Goal: Task Accomplishment & Management: Manage account settings

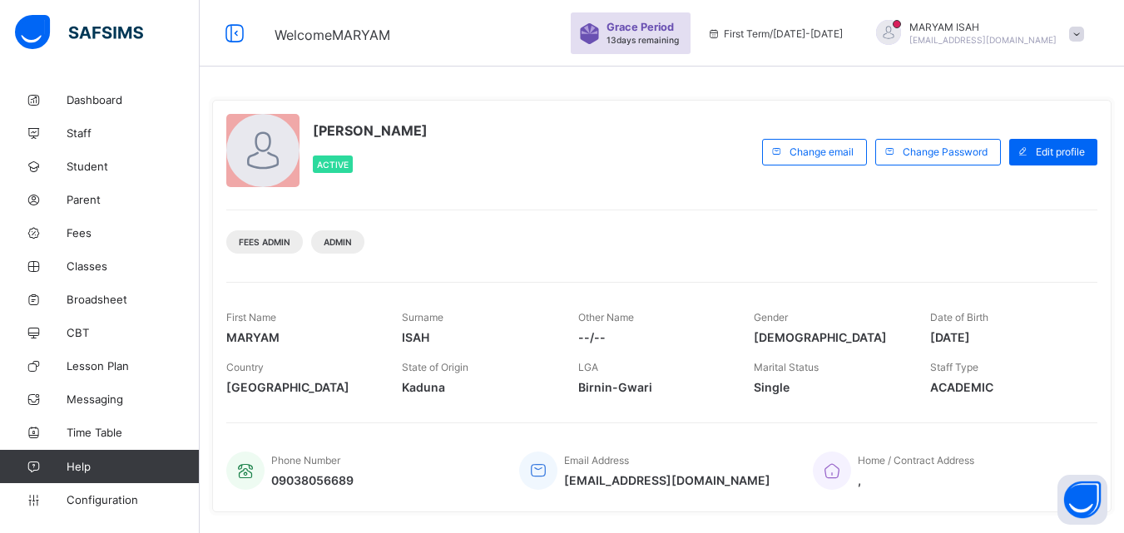
click at [606, 158] on div "[PERSON_NAME] Active" at bounding box center [489, 152] width 527 height 76
click at [96, 128] on span "Staff" at bounding box center [133, 132] width 133 height 13
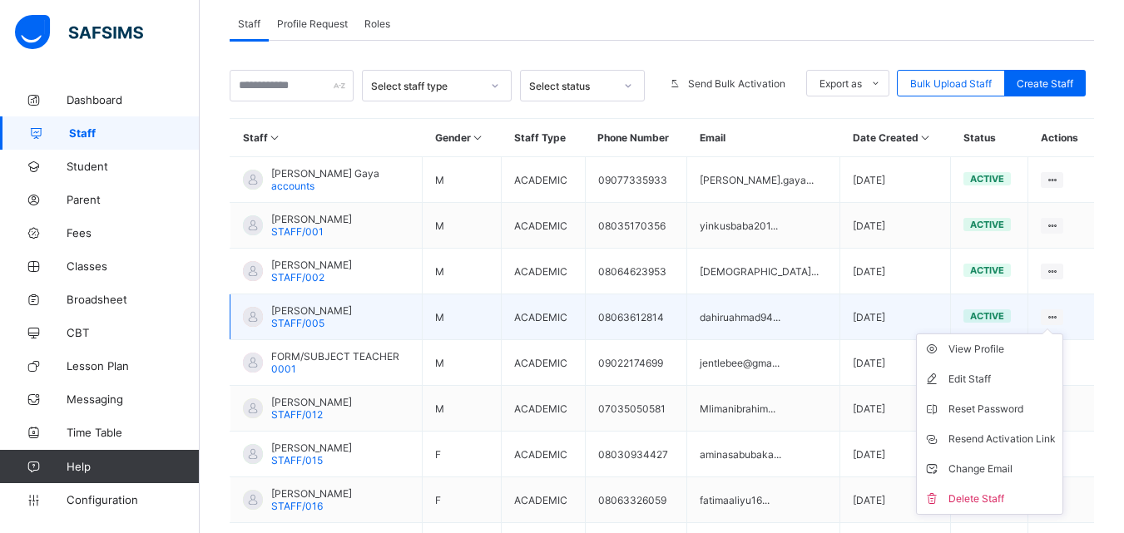
scroll to position [294, 0]
click at [997, 460] on div "Change Email" at bounding box center [1001, 468] width 107 height 17
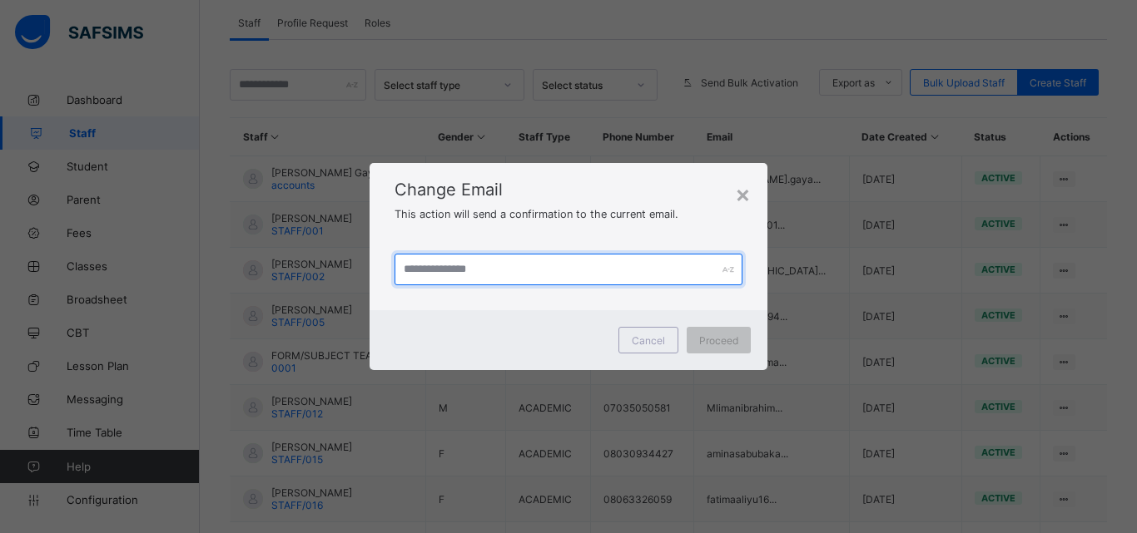
click at [426, 272] on input "text" at bounding box center [568, 270] width 348 height 32
type input "**********"
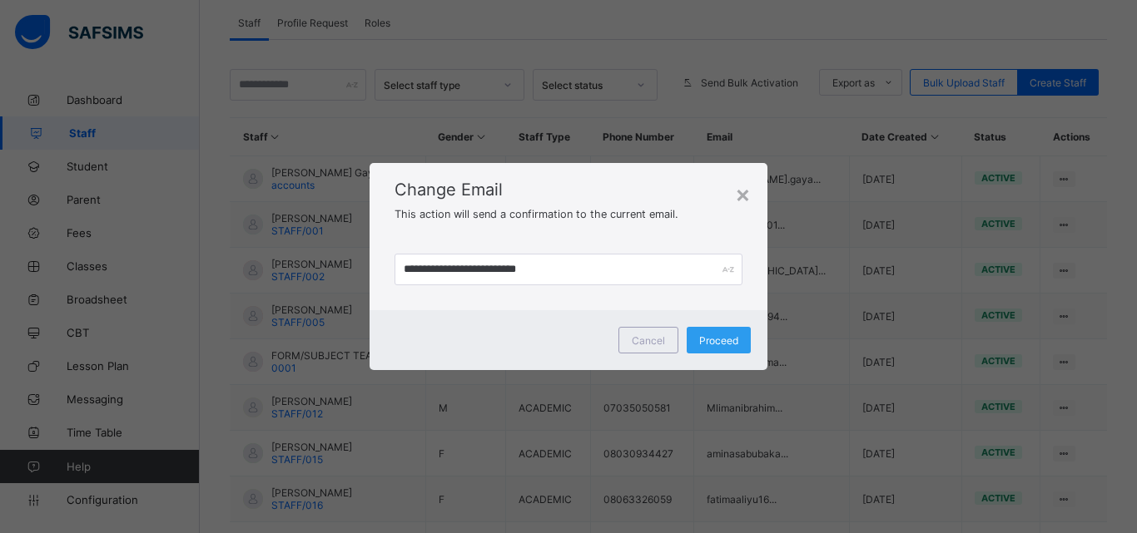
click at [711, 340] on span "Proceed" at bounding box center [718, 340] width 39 height 12
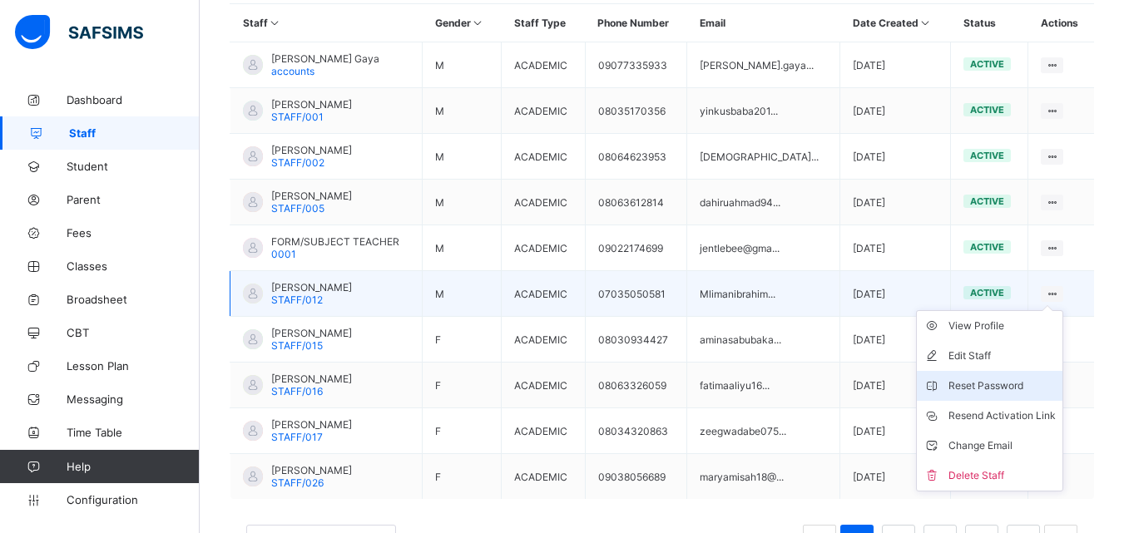
scroll to position [409, 0]
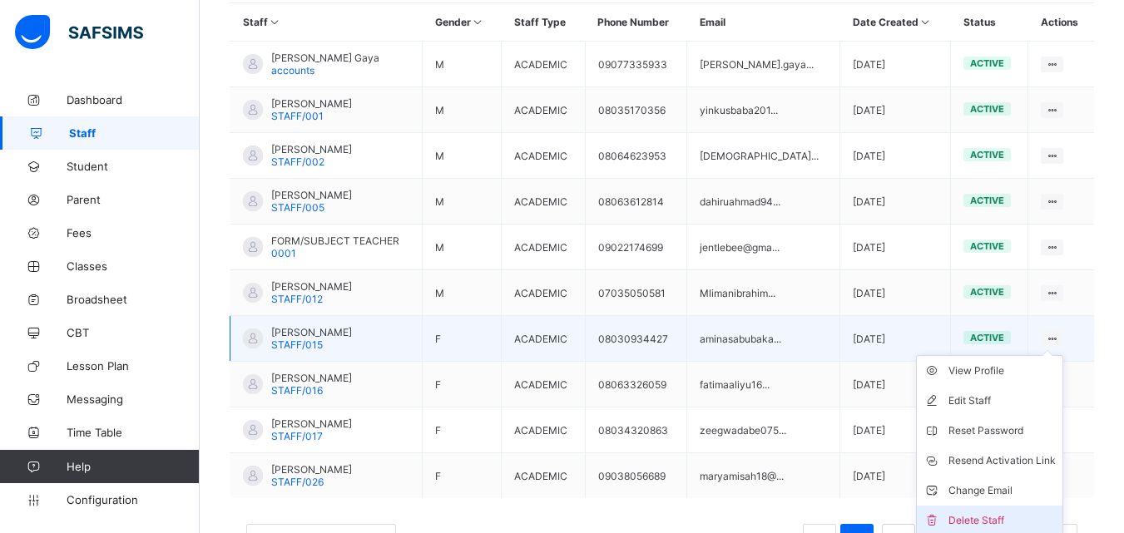
click at [1015, 520] on div "Delete Staff" at bounding box center [1001, 521] width 107 height 17
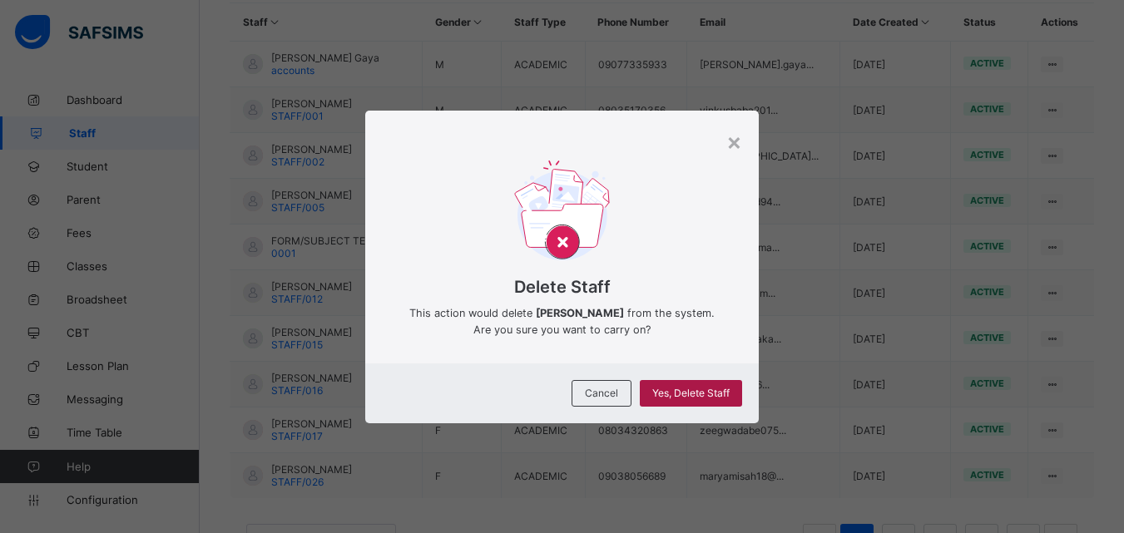
click at [695, 394] on div "Yes, Delete Staff" at bounding box center [691, 393] width 102 height 27
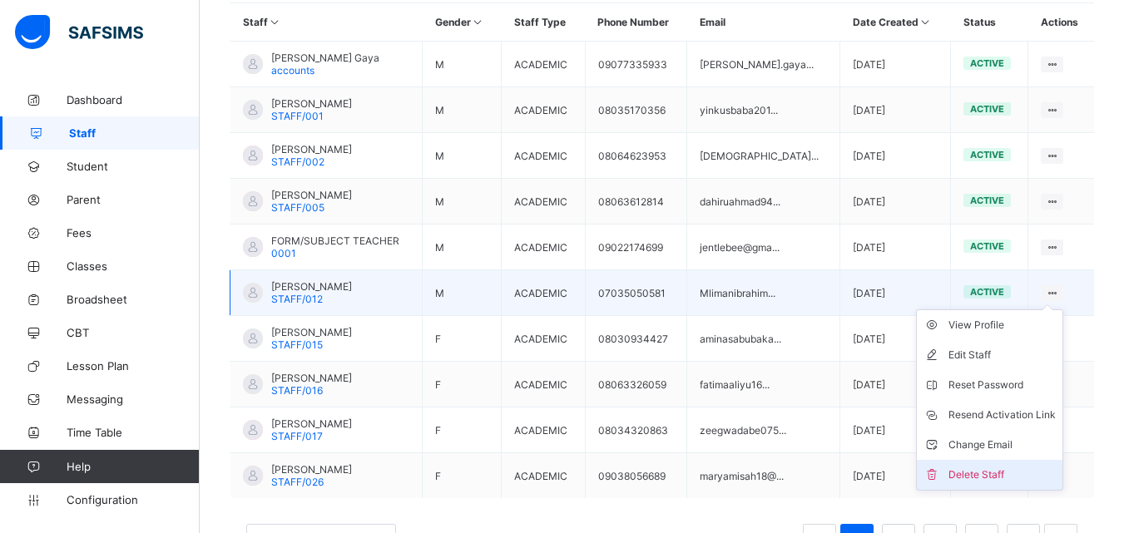
click at [1018, 467] on div "Delete Staff" at bounding box center [1001, 475] width 107 height 17
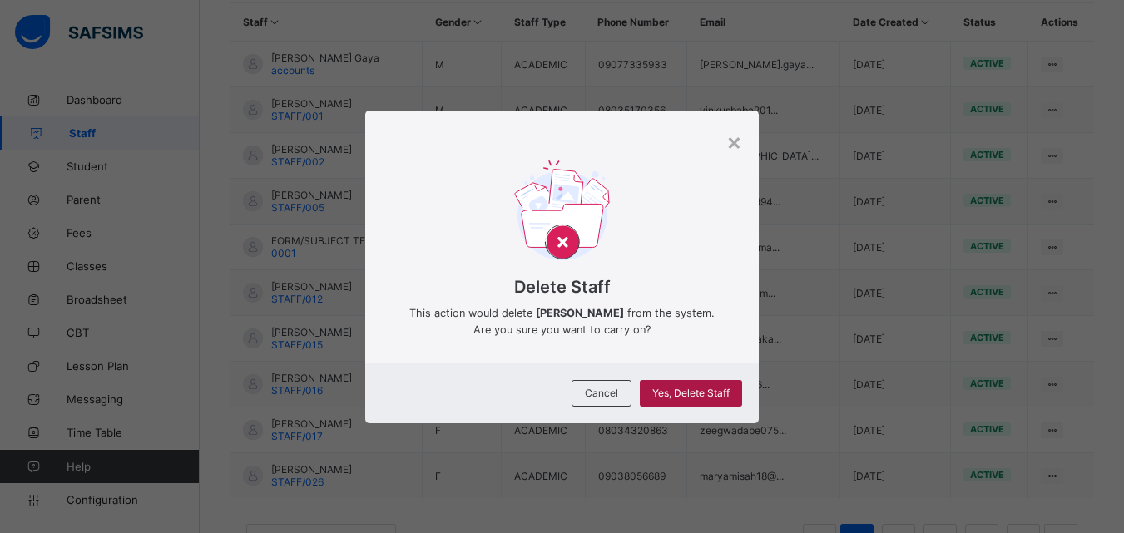
click at [718, 380] on div "Yes, Delete Staff" at bounding box center [691, 393] width 102 height 27
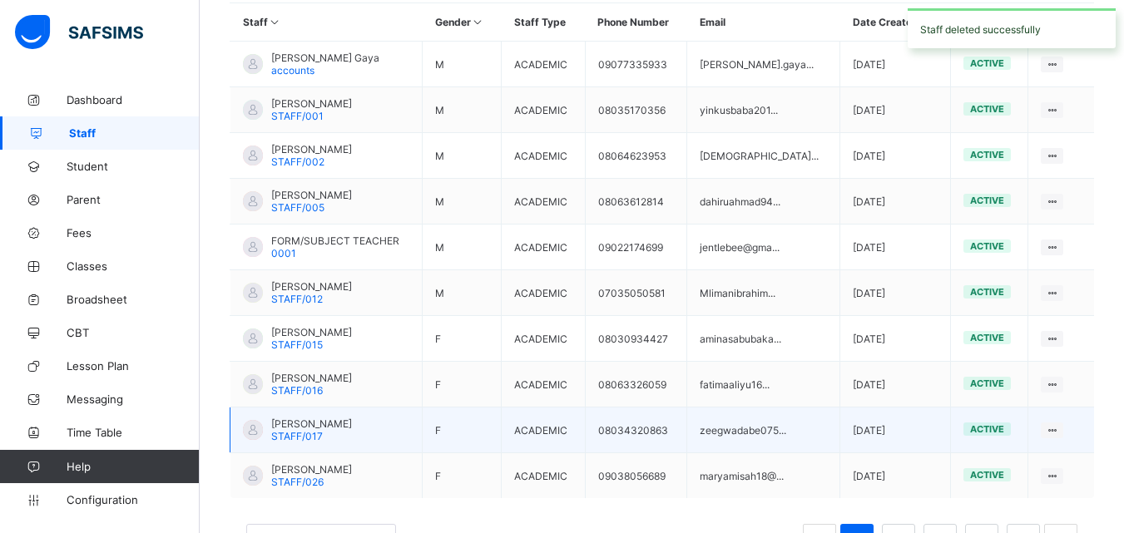
click at [687, 412] on td "08034320863" at bounding box center [636, 431] width 102 height 46
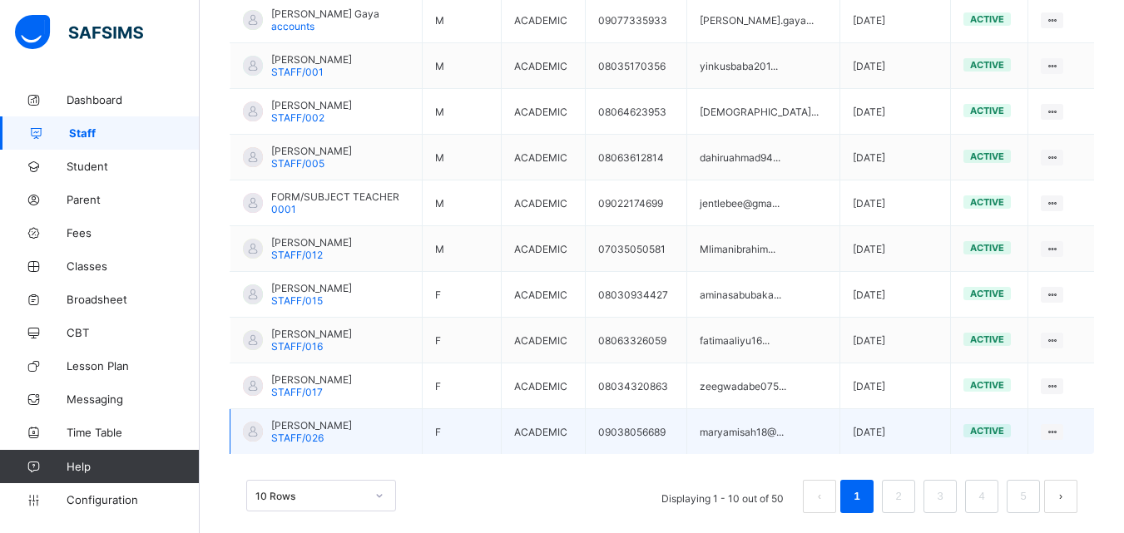
scroll to position [474, 0]
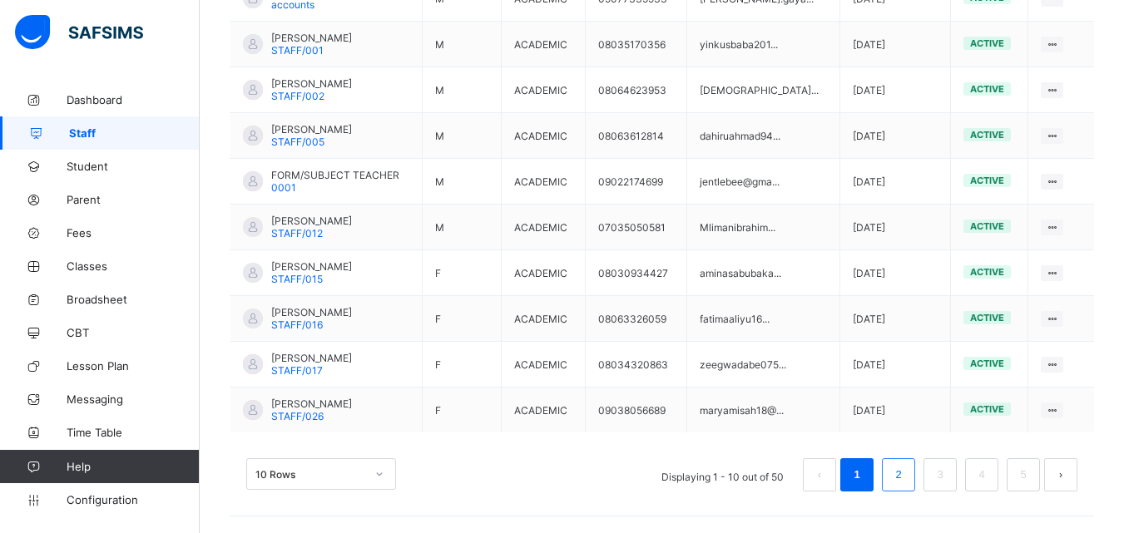
click at [906, 475] on link "2" at bounding box center [898, 475] width 16 height 22
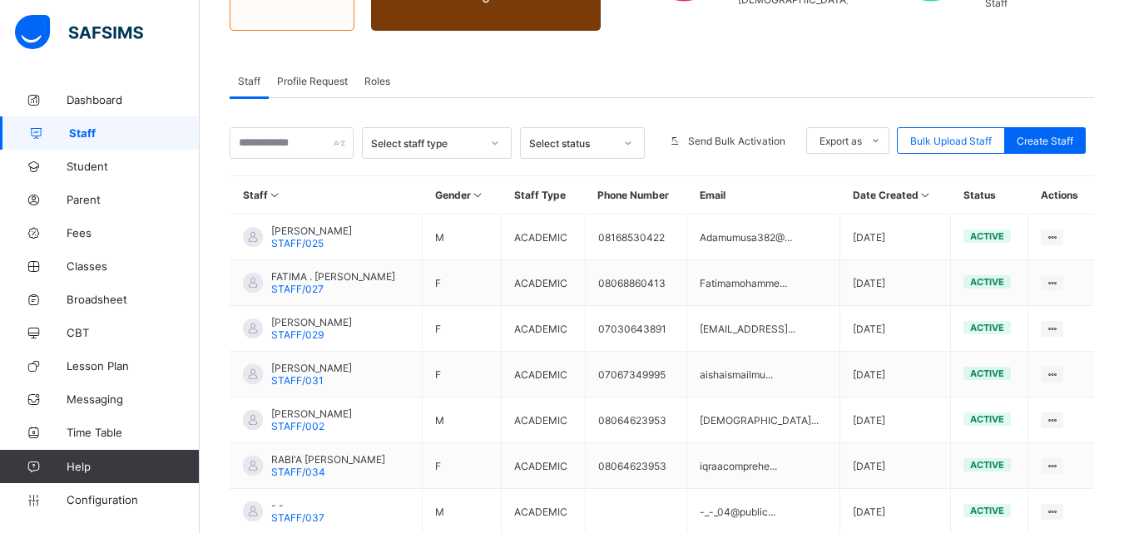
scroll to position [238, 0]
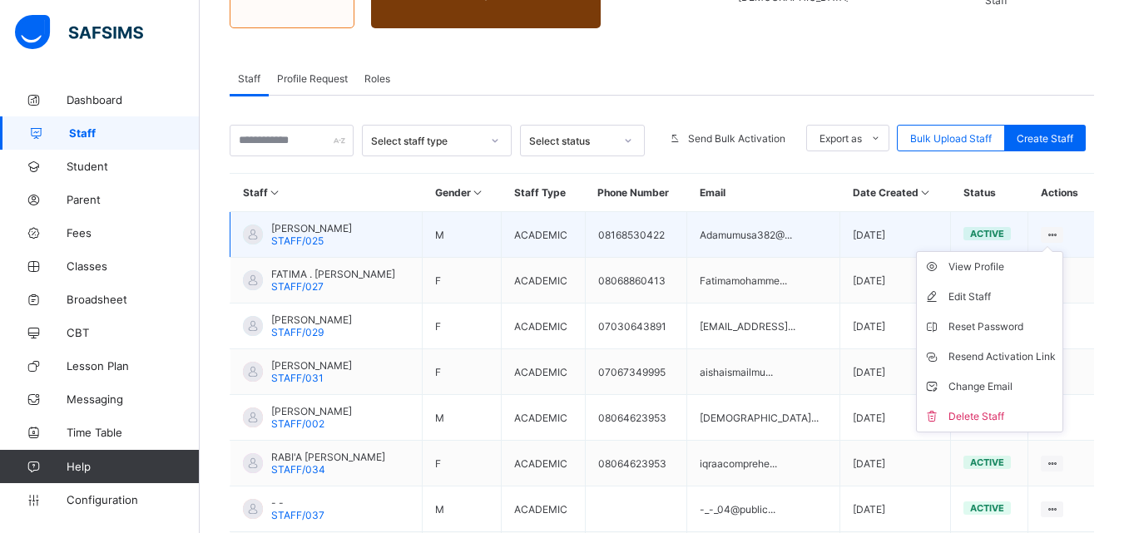
click at [1062, 251] on ul "View Profile Edit Staff Reset Password Resend Activation Link Change Email Dele…" at bounding box center [989, 341] width 147 height 181
click at [1013, 394] on div "Change Email" at bounding box center [1001, 387] width 107 height 17
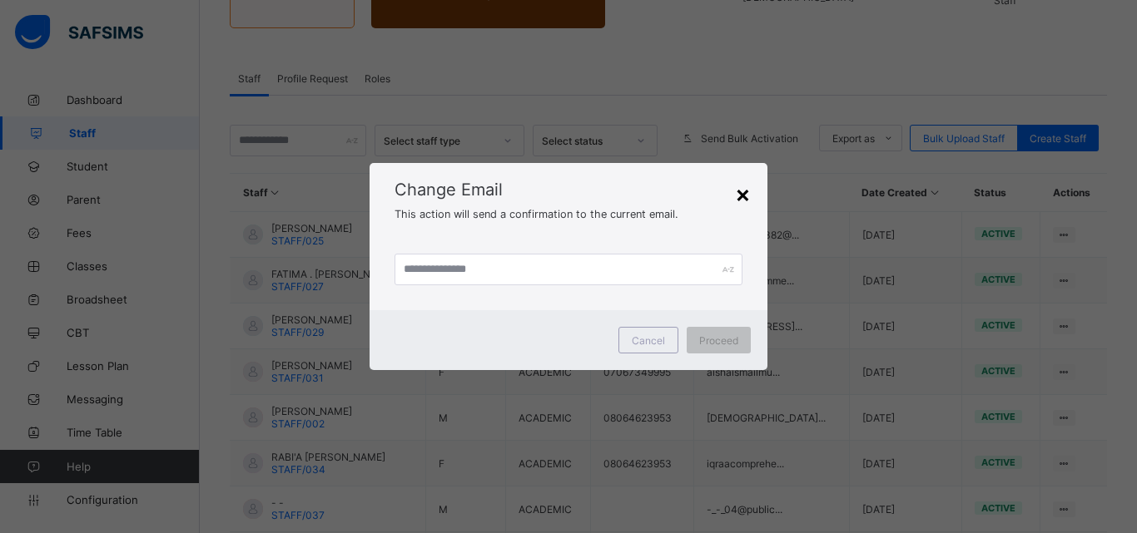
click at [737, 186] on div "×" at bounding box center [743, 194] width 16 height 28
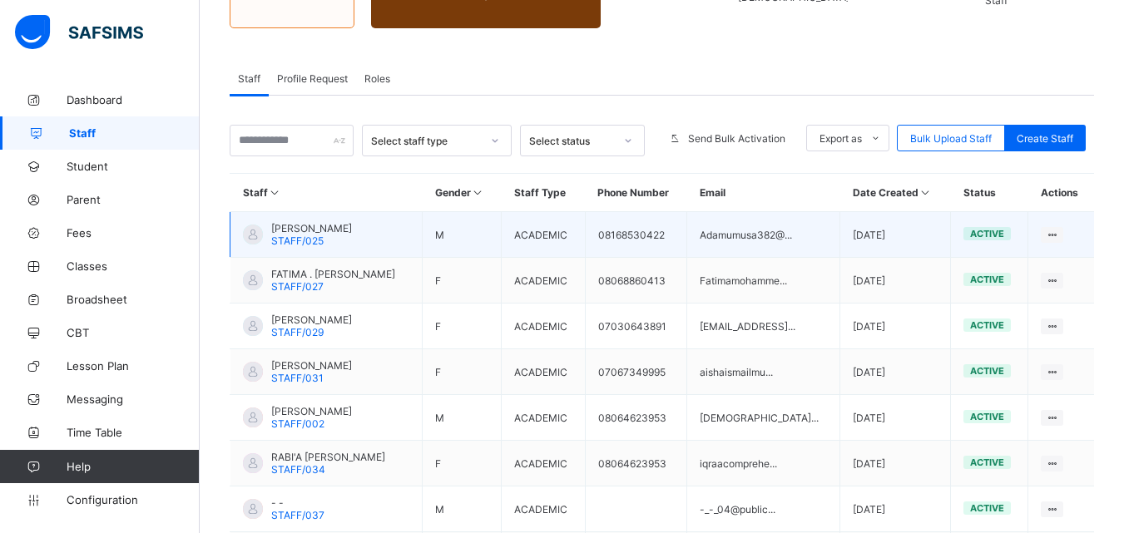
click at [862, 236] on td "[DATE]" at bounding box center [895, 235] width 111 height 46
click at [810, 234] on td "Adamumusa382@..." at bounding box center [763, 235] width 153 height 46
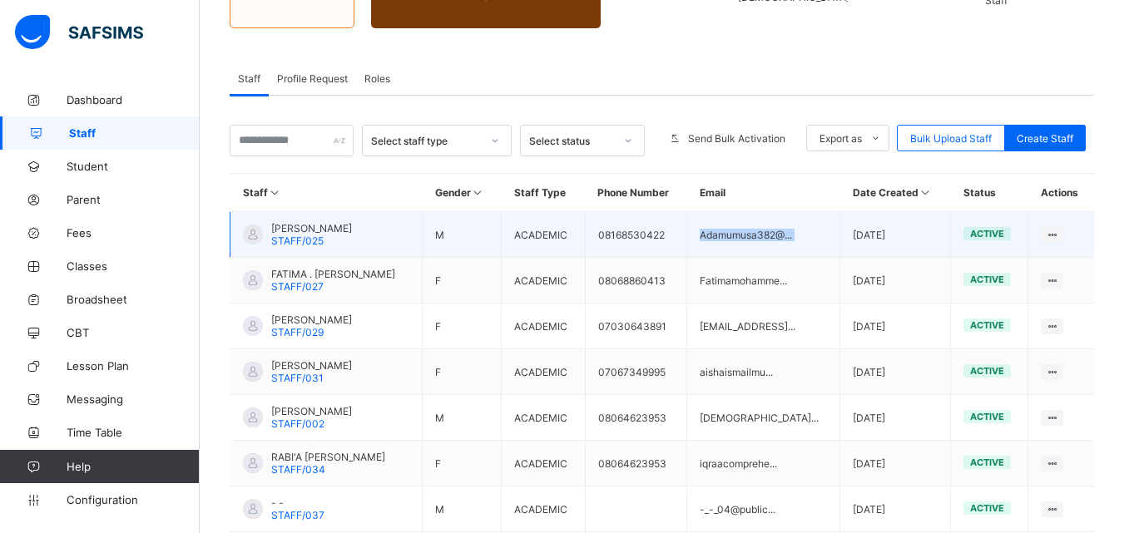
click at [810, 234] on td "Adamumusa382@..." at bounding box center [763, 235] width 153 height 46
click at [619, 240] on td "08168530422" at bounding box center [636, 235] width 102 height 46
click at [937, 236] on td "[DATE]" at bounding box center [895, 235] width 111 height 46
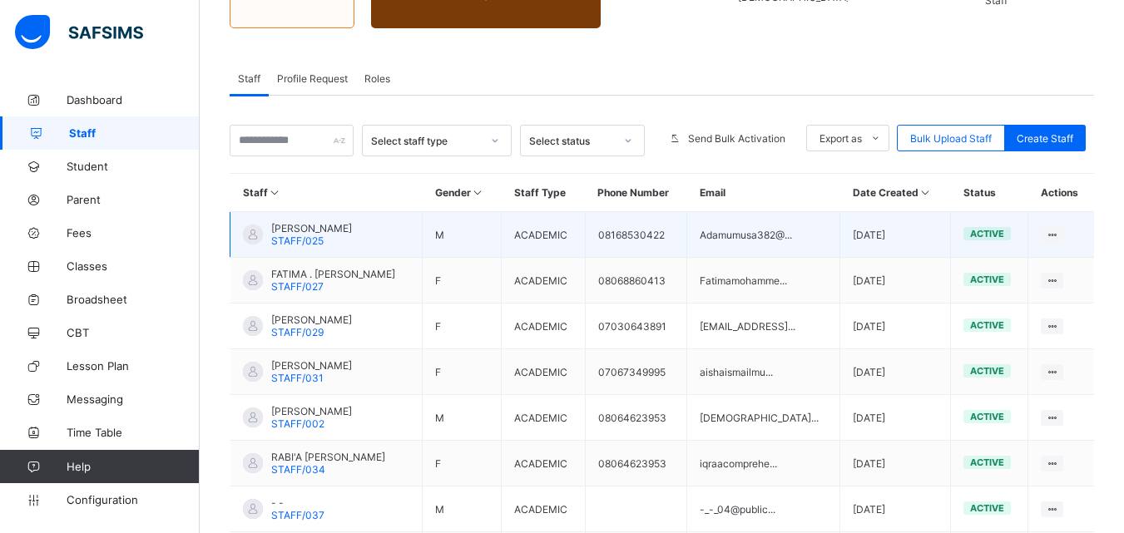
click at [927, 235] on td "[DATE]" at bounding box center [895, 235] width 111 height 46
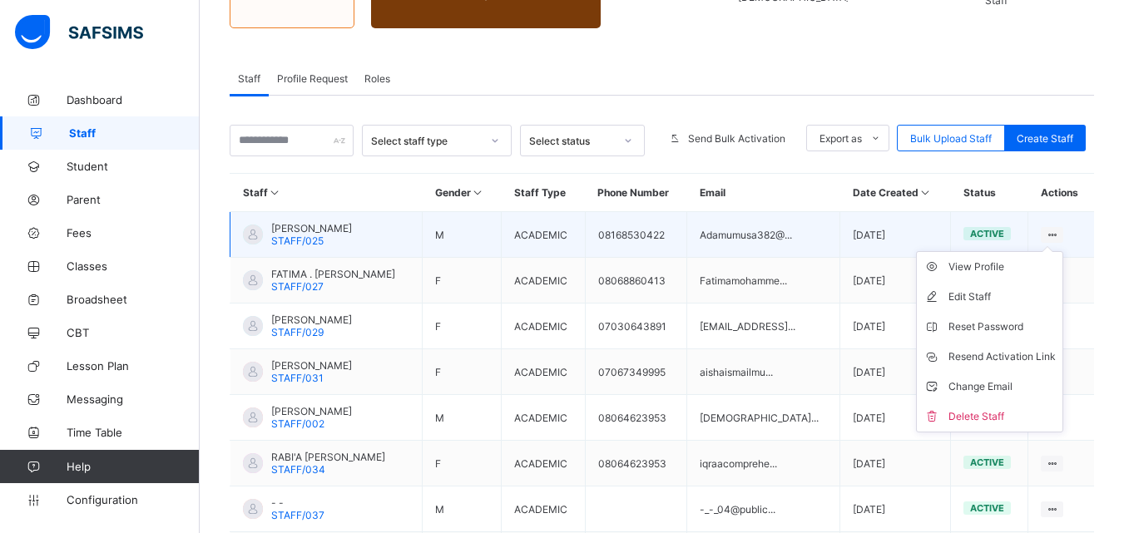
click at [1063, 251] on ul "View Profile Edit Staff Reset Password Resend Activation Link Change Email Dele…" at bounding box center [989, 341] width 147 height 181
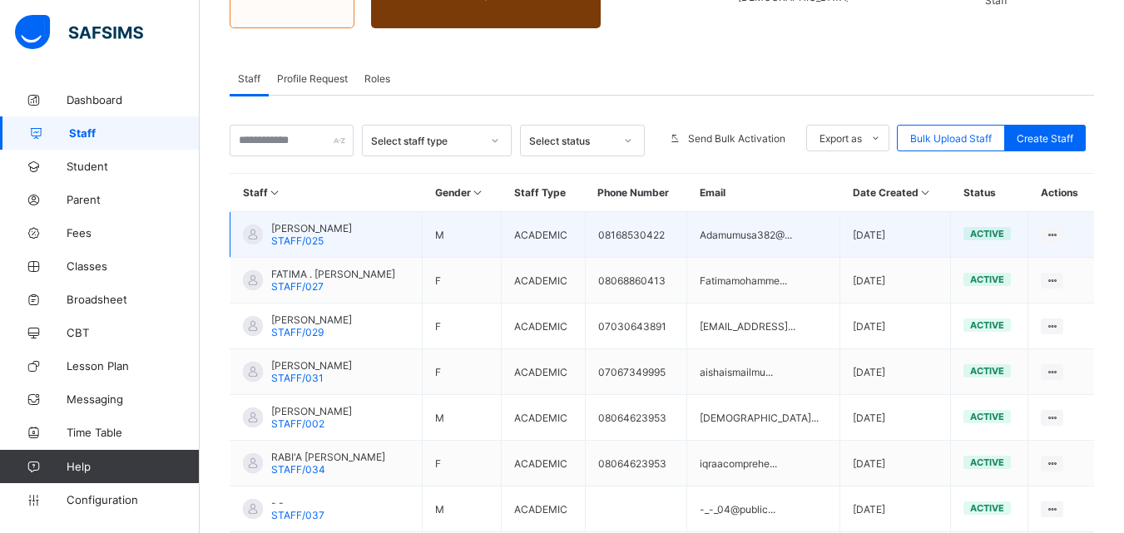
click at [410, 232] on td "[PERSON_NAME] STAFF/025" at bounding box center [326, 235] width 192 height 46
click at [423, 235] on td "[PERSON_NAME] STAFF/025" at bounding box center [326, 235] width 192 height 46
click at [413, 235] on td "[PERSON_NAME] STAFF/025" at bounding box center [326, 235] width 192 height 46
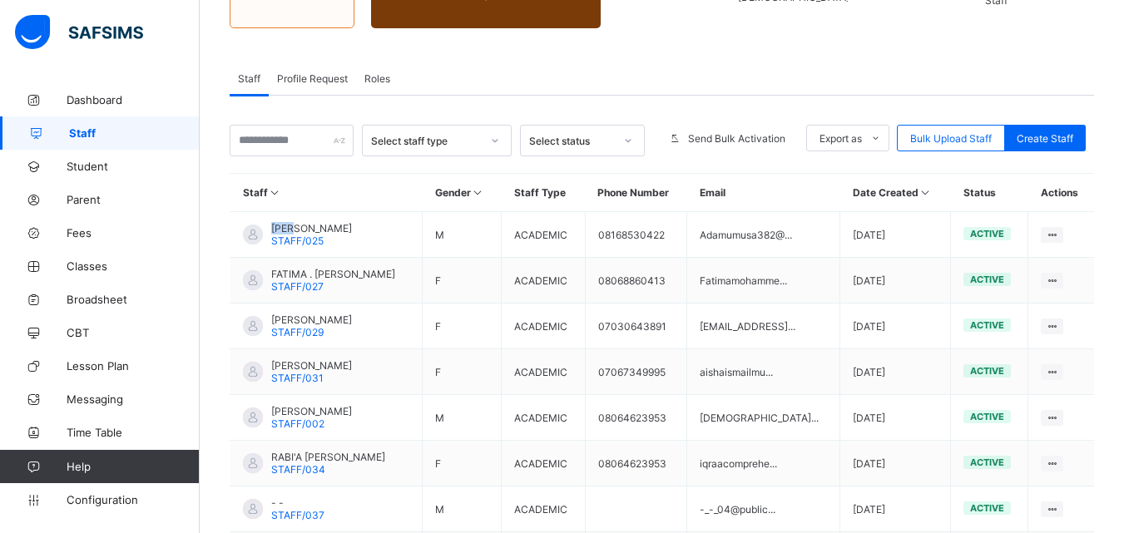
click at [423, 203] on th "Staff" at bounding box center [326, 193] width 192 height 38
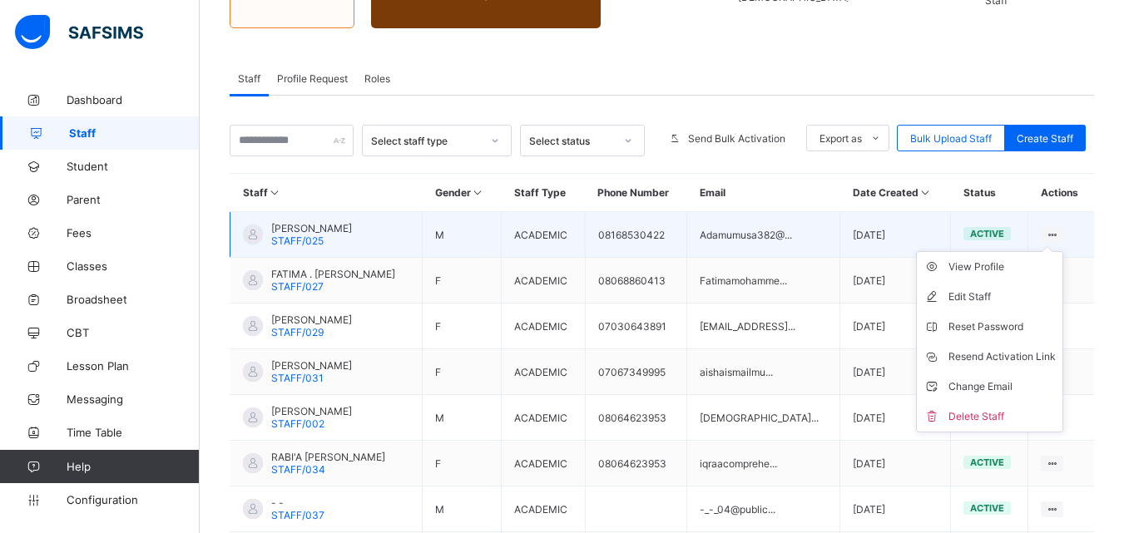
click at [1063, 233] on div at bounding box center [1052, 235] width 22 height 16
click at [998, 280] on li "View Profile" at bounding box center [990, 267] width 146 height 30
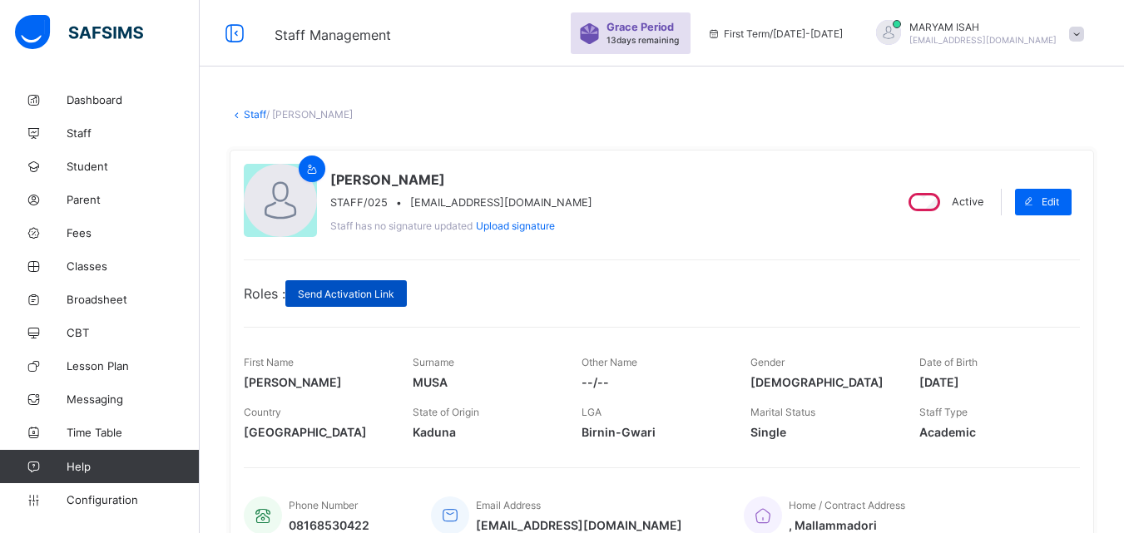
click at [330, 300] on span "Send Activation Link" at bounding box center [346, 294] width 97 height 12
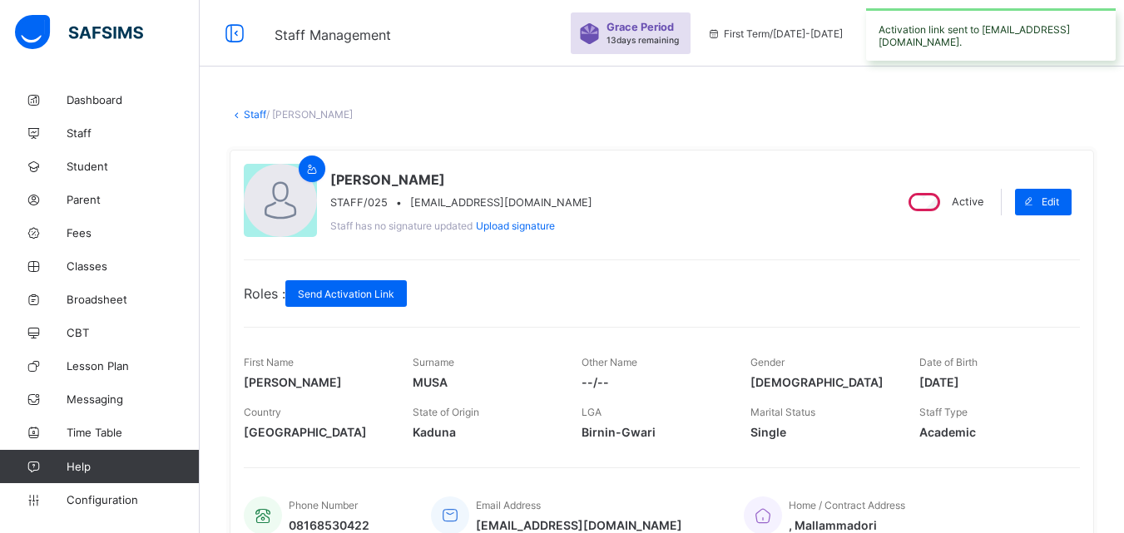
click at [237, 114] on icon at bounding box center [237, 114] width 14 height 12
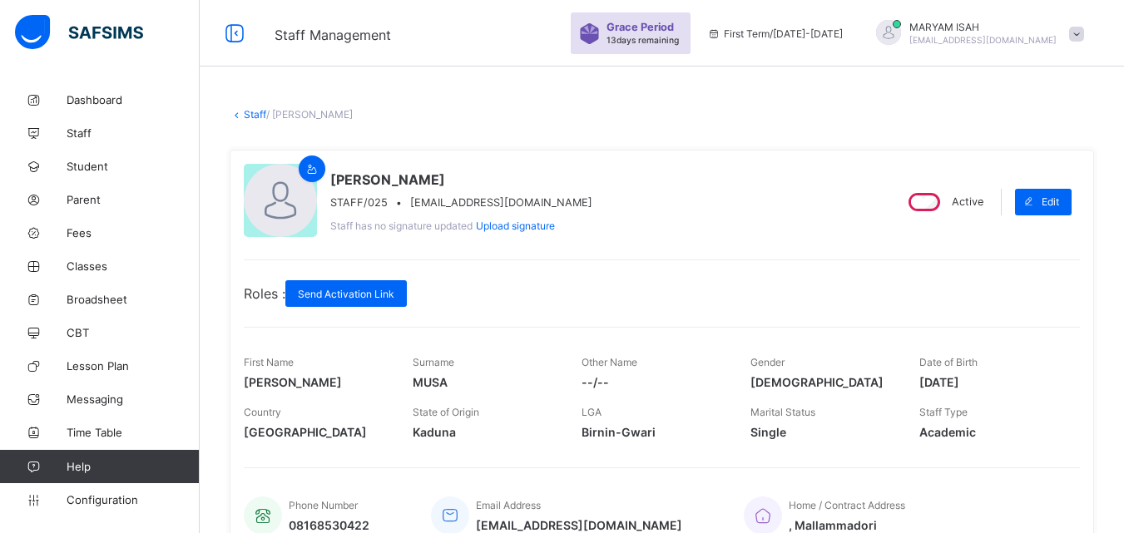
click at [248, 114] on link "Staff" at bounding box center [255, 114] width 22 height 12
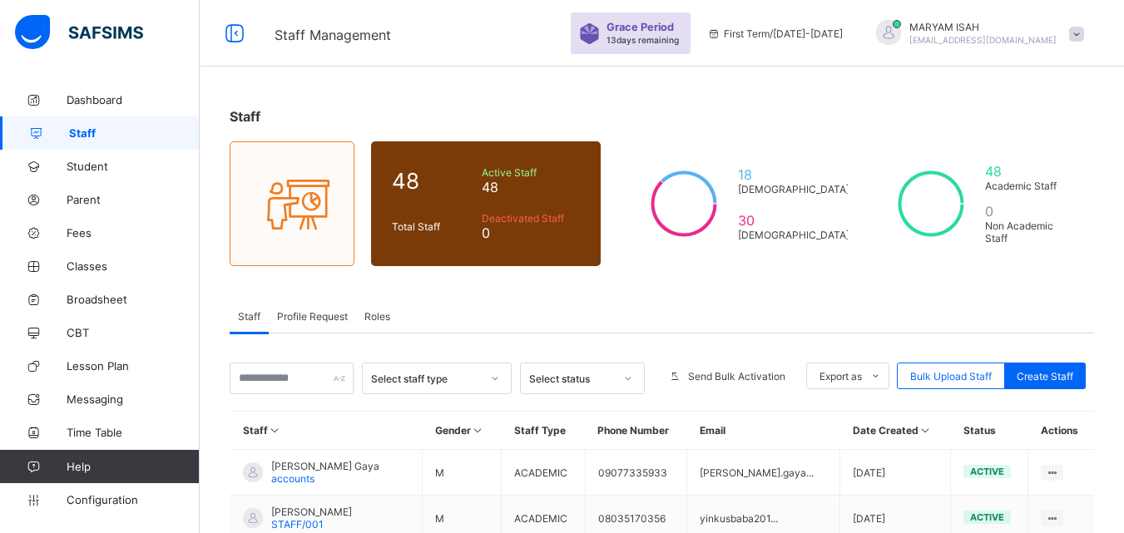
scroll to position [474, 0]
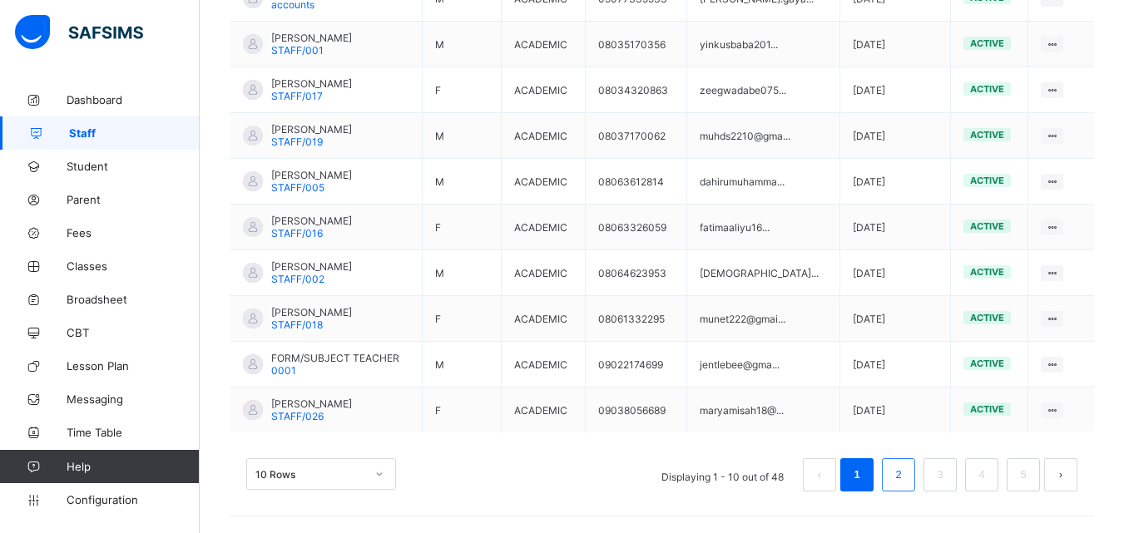
click at [906, 480] on link "2" at bounding box center [898, 475] width 16 height 22
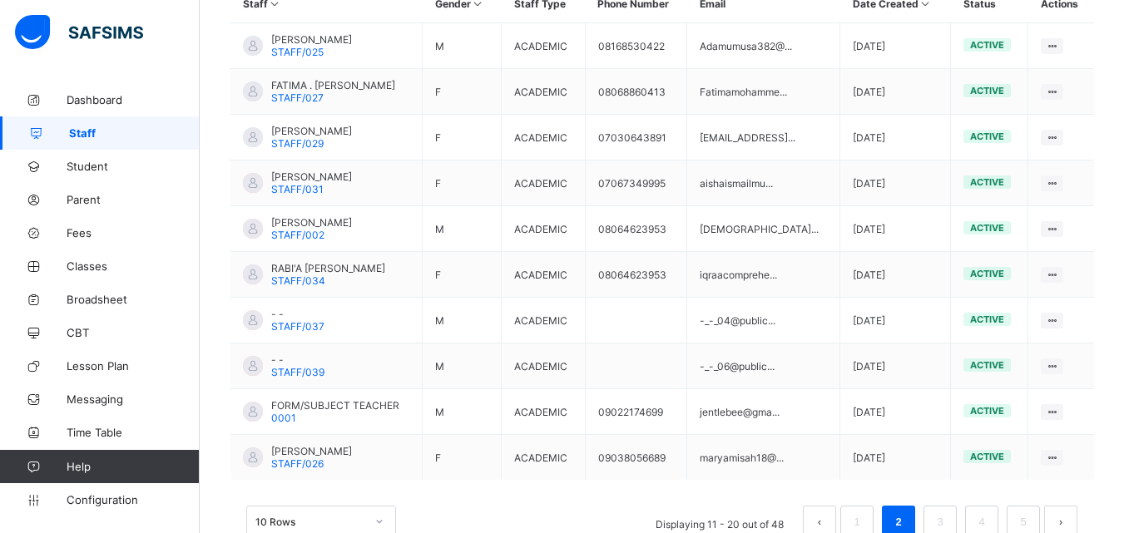
scroll to position [425, 0]
click at [948, 520] on link "3" at bounding box center [940, 524] width 16 height 22
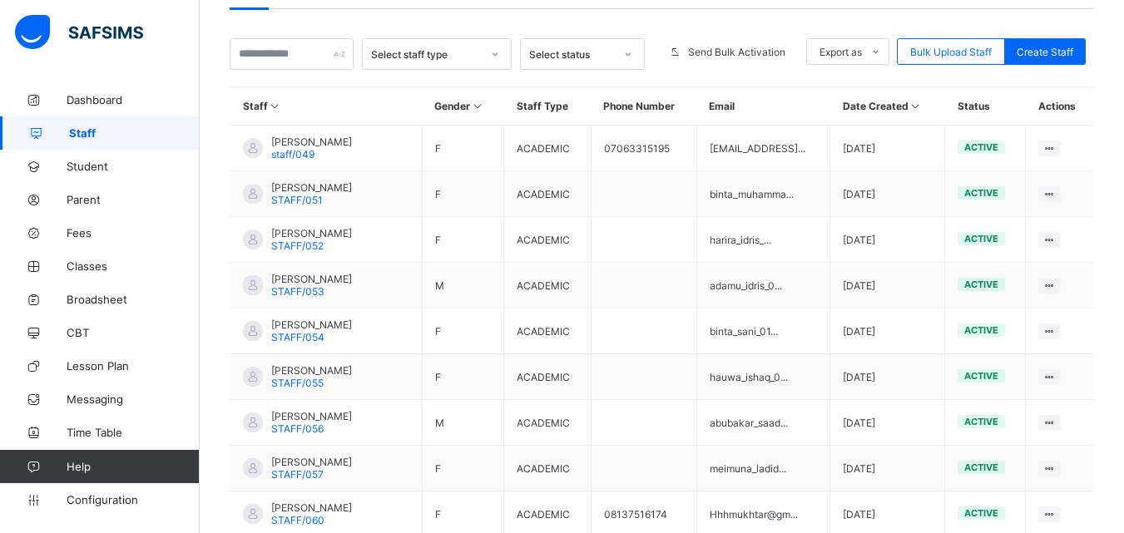
scroll to position [321, 0]
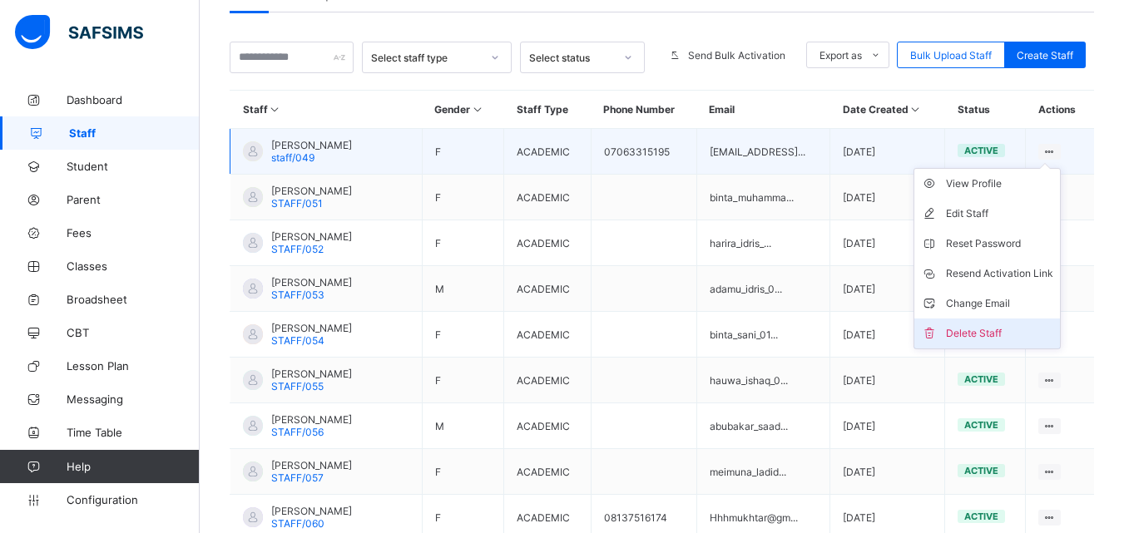
click at [1005, 339] on div "Delete Staff" at bounding box center [999, 333] width 107 height 17
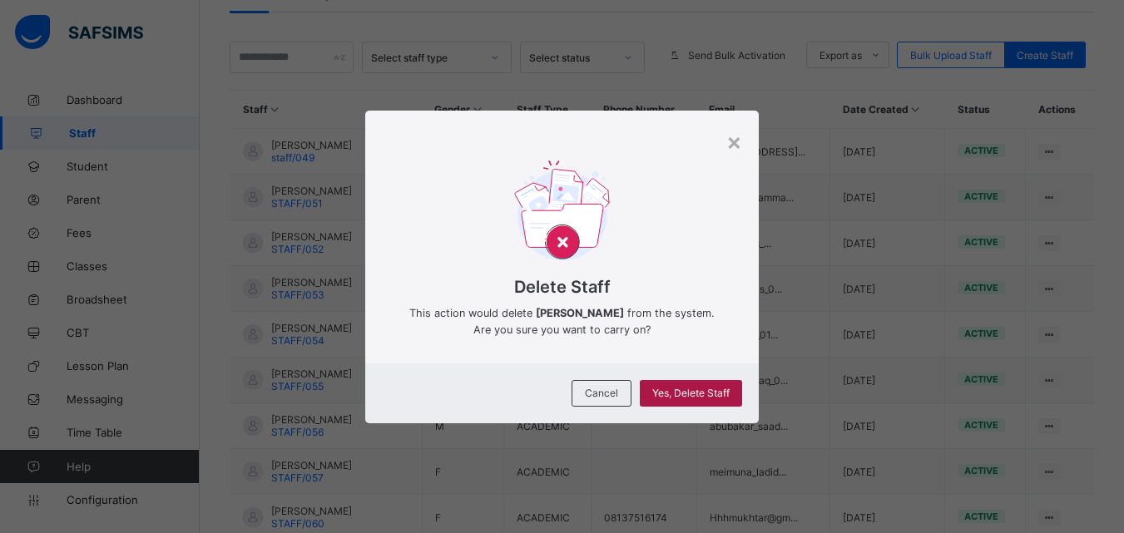
click at [694, 397] on span "Yes, Delete Staff" at bounding box center [690, 393] width 77 height 12
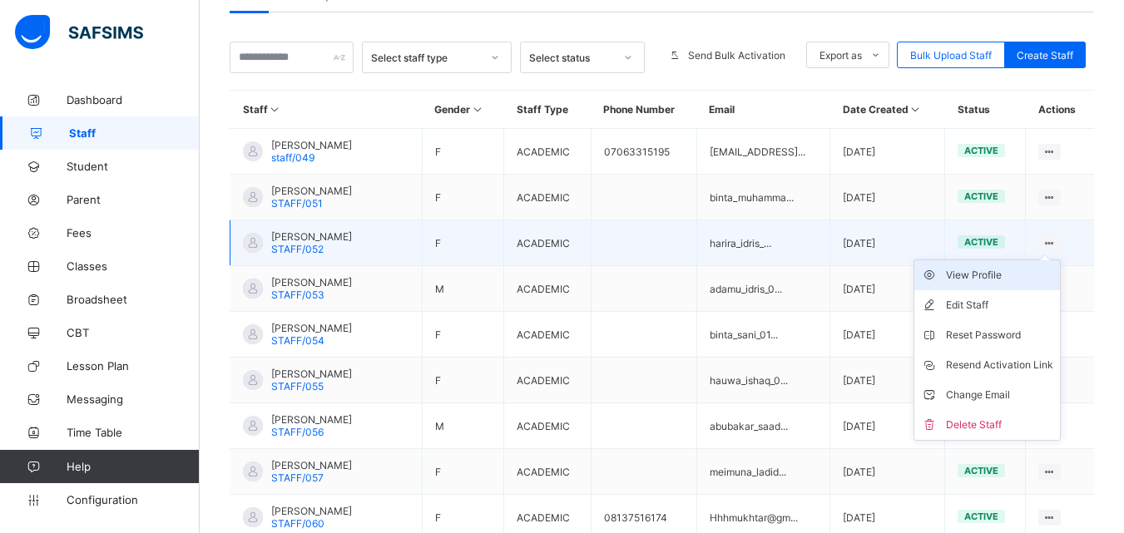
click at [1022, 276] on div "View Profile" at bounding box center [999, 275] width 107 height 17
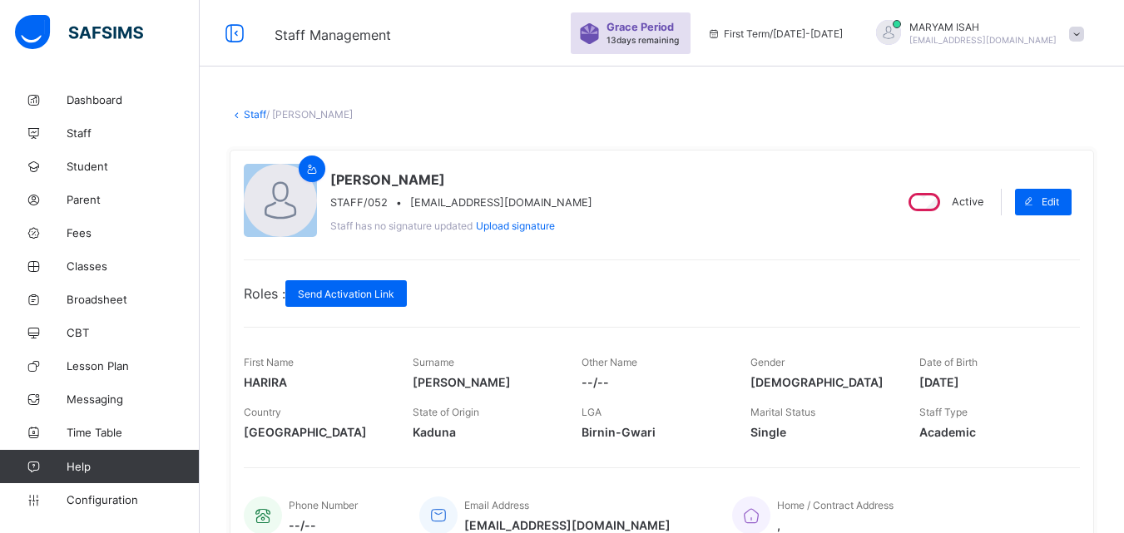
click at [247, 109] on link "Staff" at bounding box center [255, 114] width 22 height 12
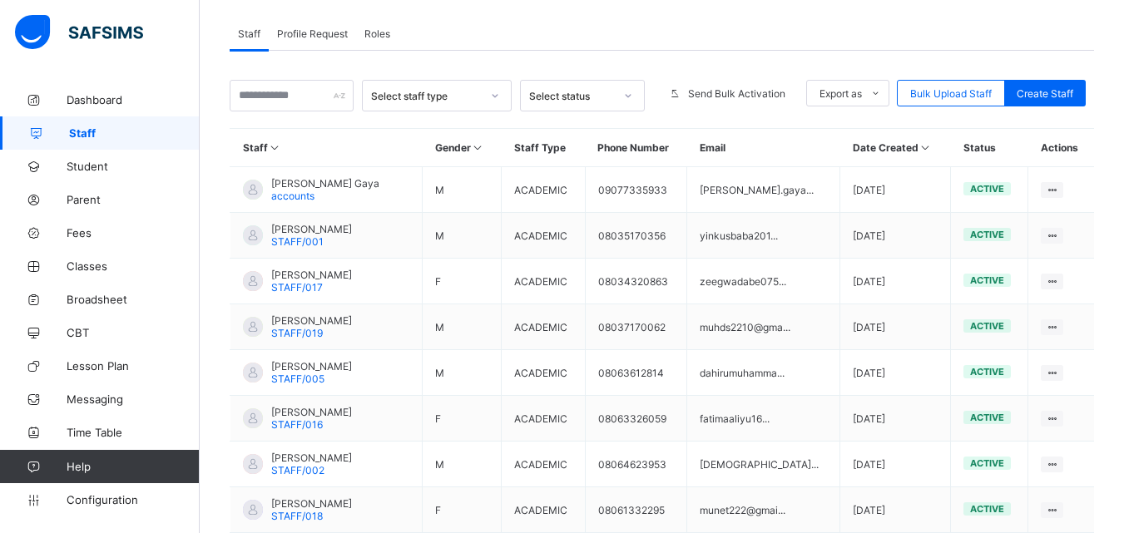
scroll to position [474, 0]
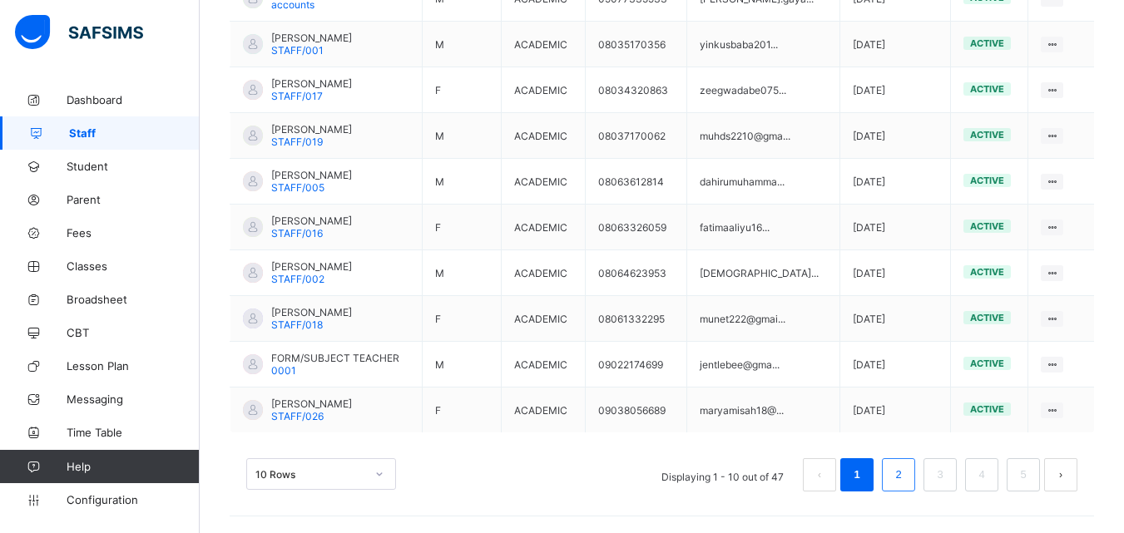
click at [915, 478] on li "2" at bounding box center [898, 474] width 33 height 33
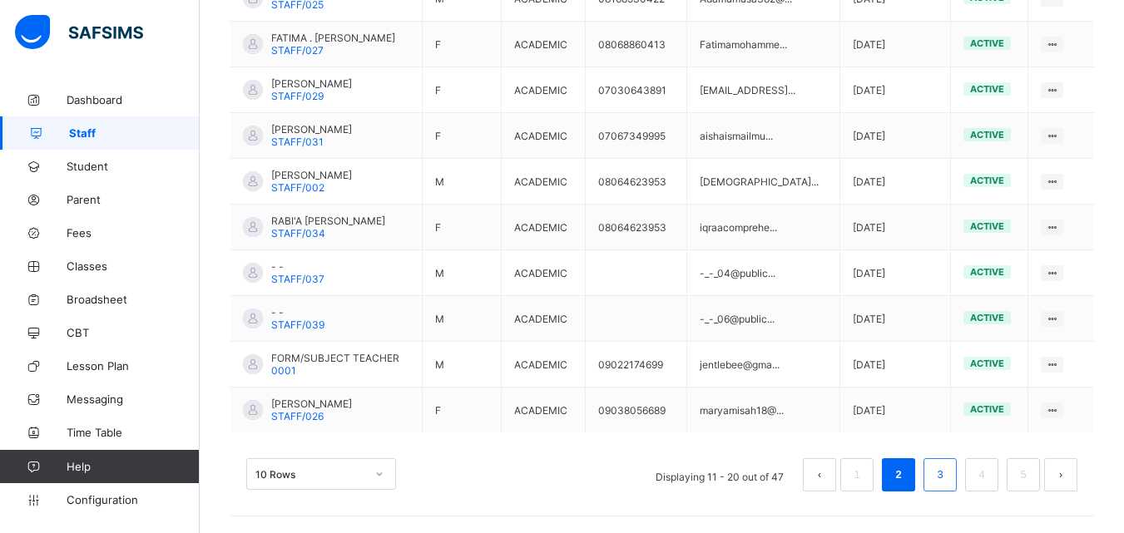
click at [957, 483] on li "3" at bounding box center [940, 474] width 33 height 33
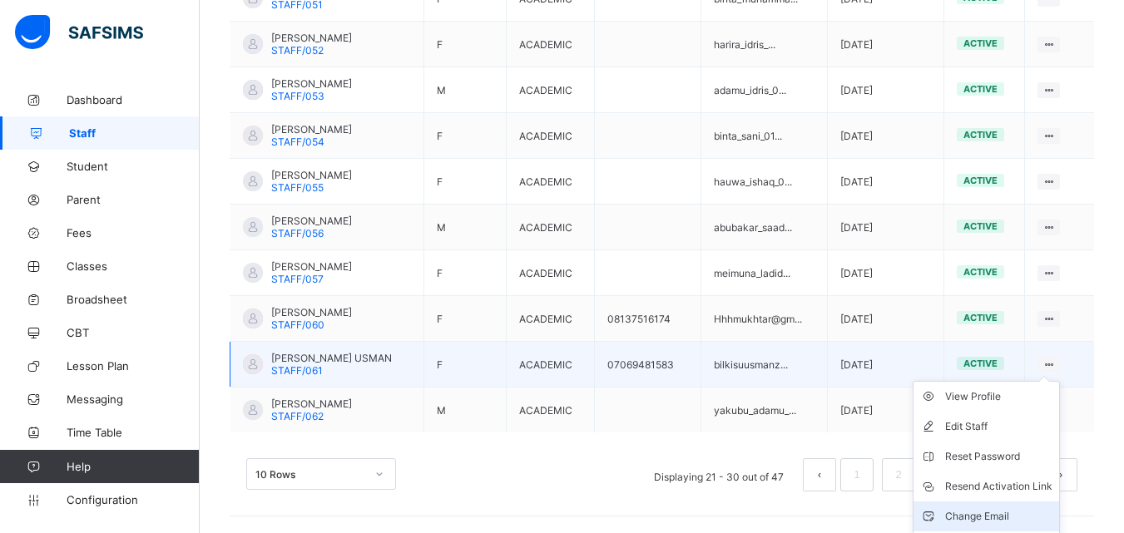
click at [1008, 508] on div "Change Email" at bounding box center [998, 516] width 107 height 17
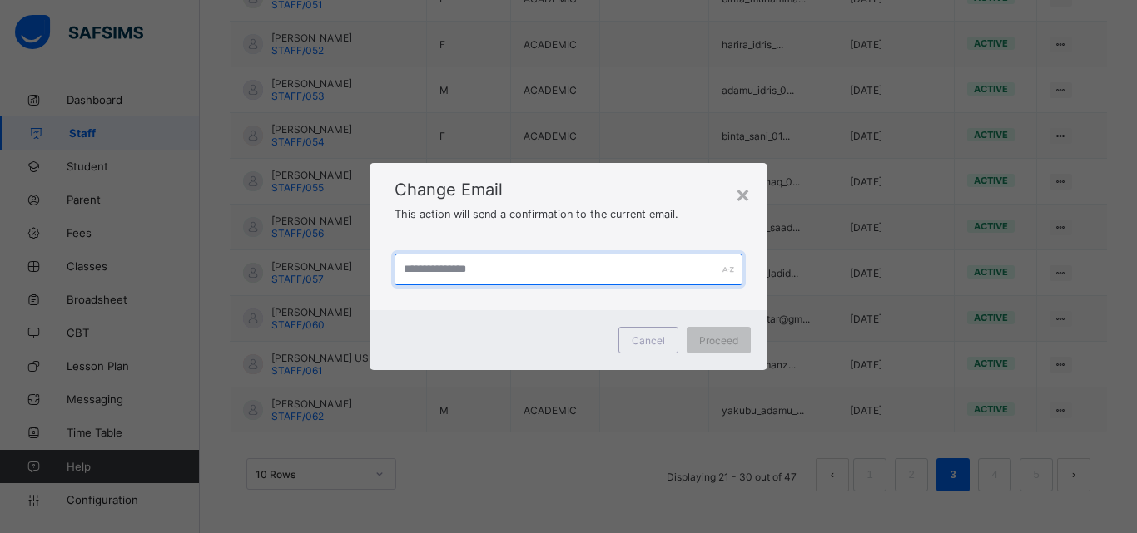
click at [453, 266] on input "text" at bounding box center [568, 270] width 348 height 32
type input "**********"
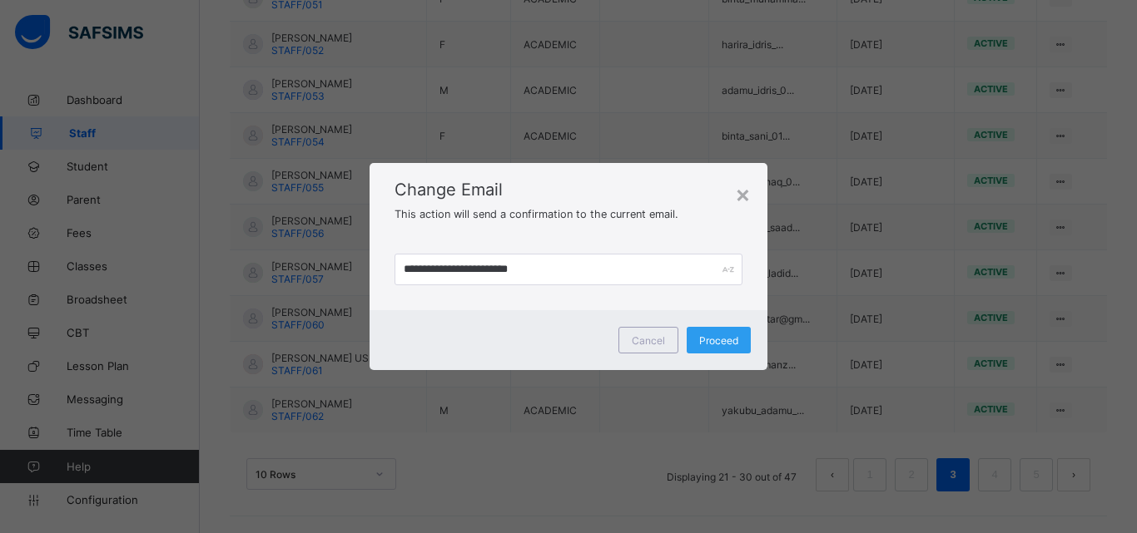
click at [724, 349] on div "Proceed" at bounding box center [718, 340] width 64 height 27
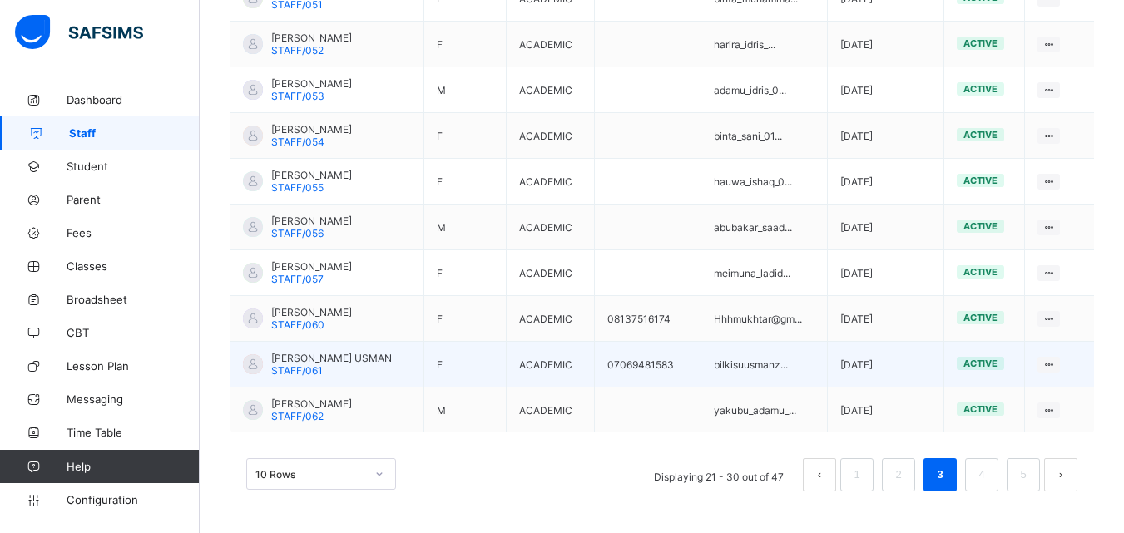
click at [507, 356] on td "F" at bounding box center [464, 365] width 83 height 46
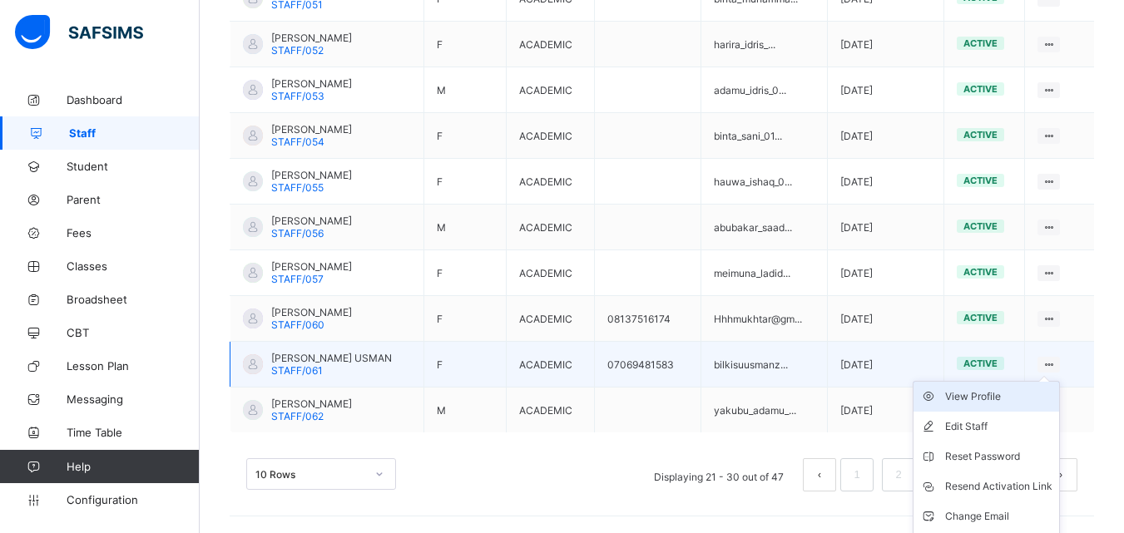
click at [1038, 394] on div "View Profile" at bounding box center [998, 397] width 107 height 17
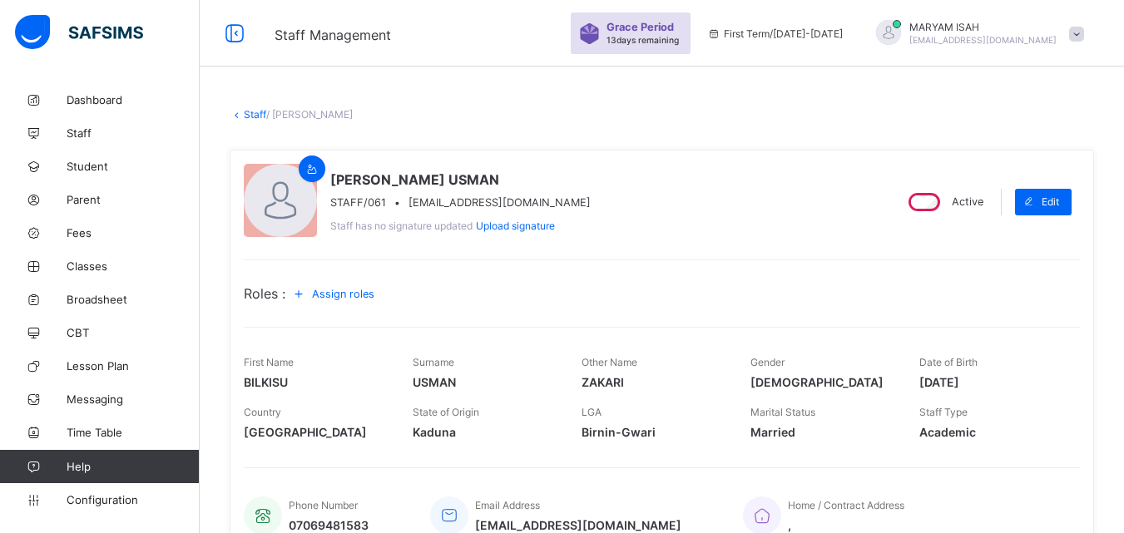
click at [249, 112] on link "Staff" at bounding box center [255, 114] width 22 height 12
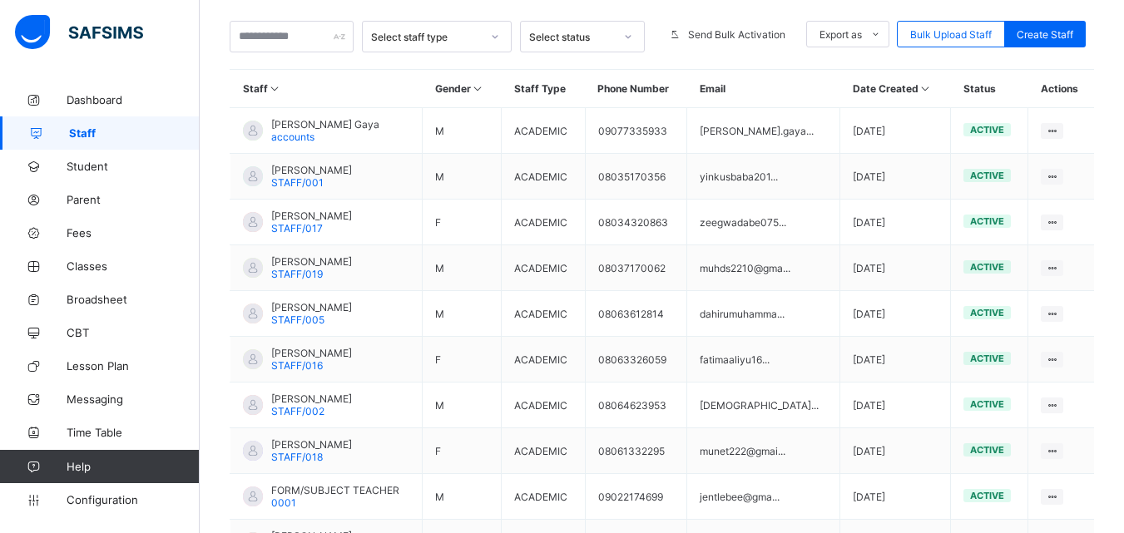
scroll to position [474, 0]
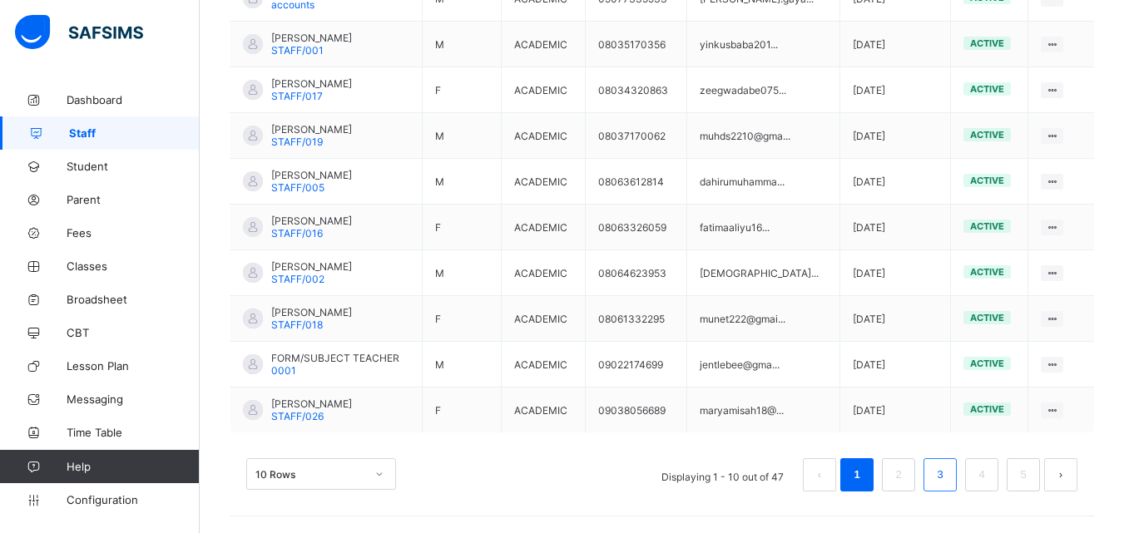
click at [948, 471] on link "3" at bounding box center [940, 475] width 16 height 22
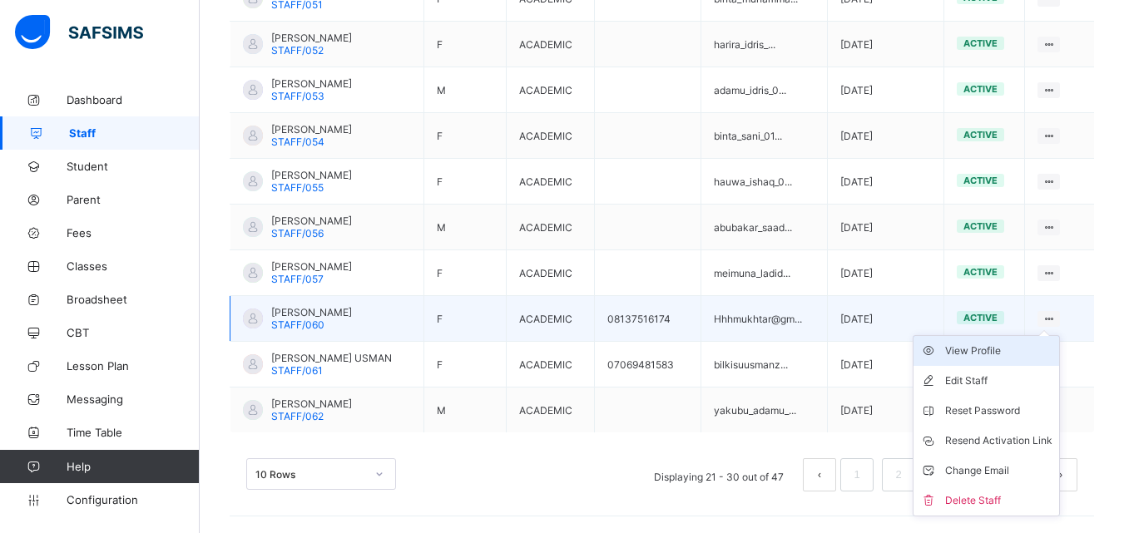
click at [1031, 346] on div "View Profile" at bounding box center [998, 351] width 107 height 17
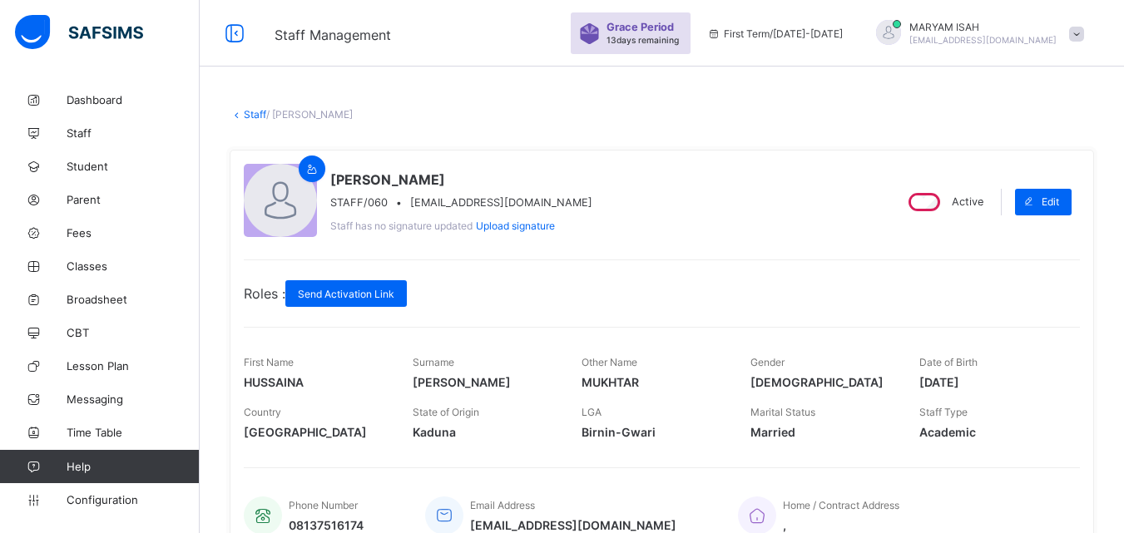
click at [249, 116] on link "Staff" at bounding box center [255, 114] width 22 height 12
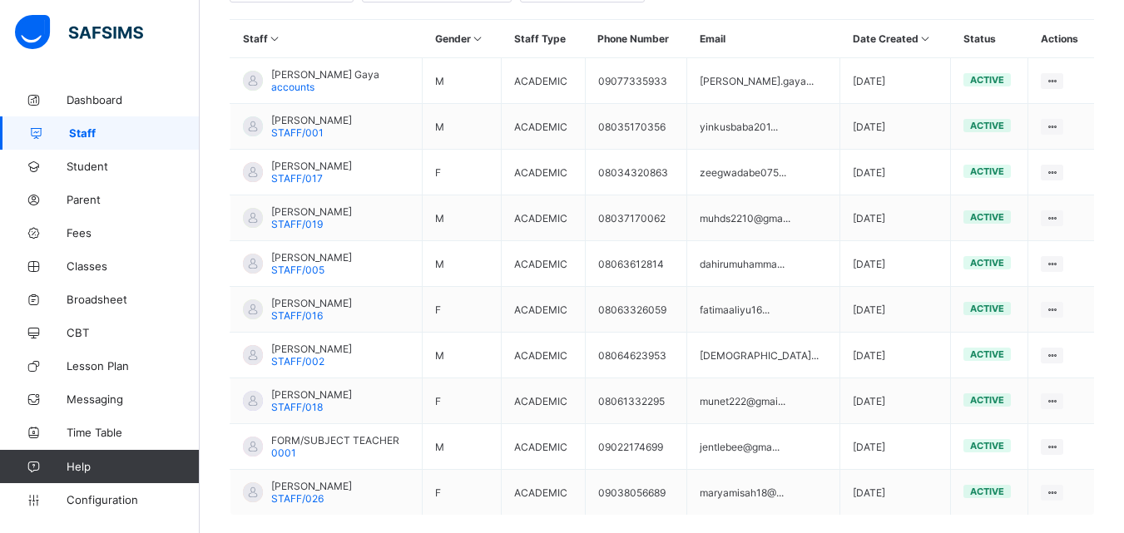
scroll to position [474, 0]
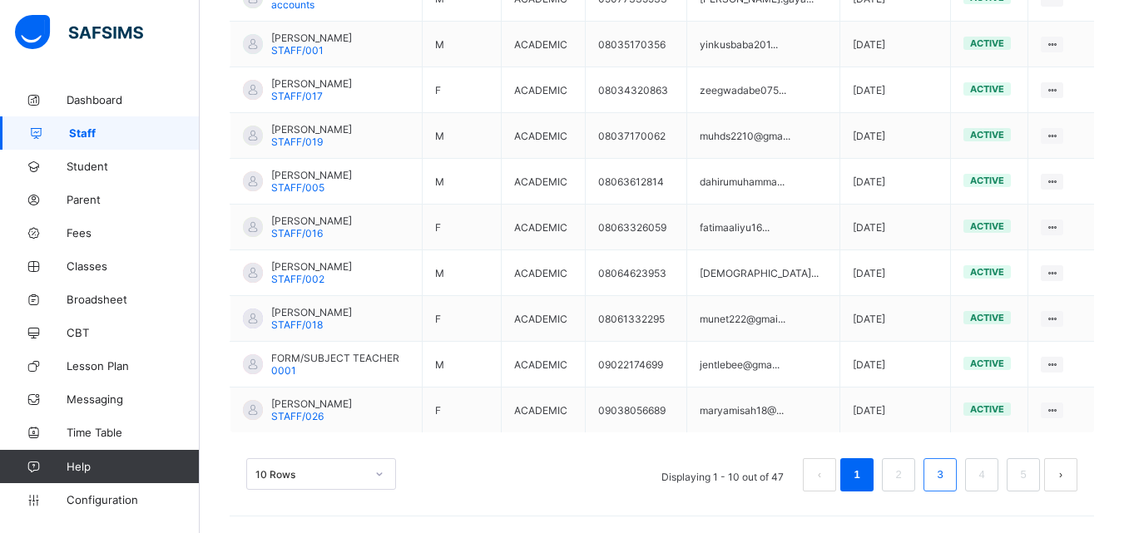
click at [957, 472] on li "3" at bounding box center [940, 474] width 33 height 33
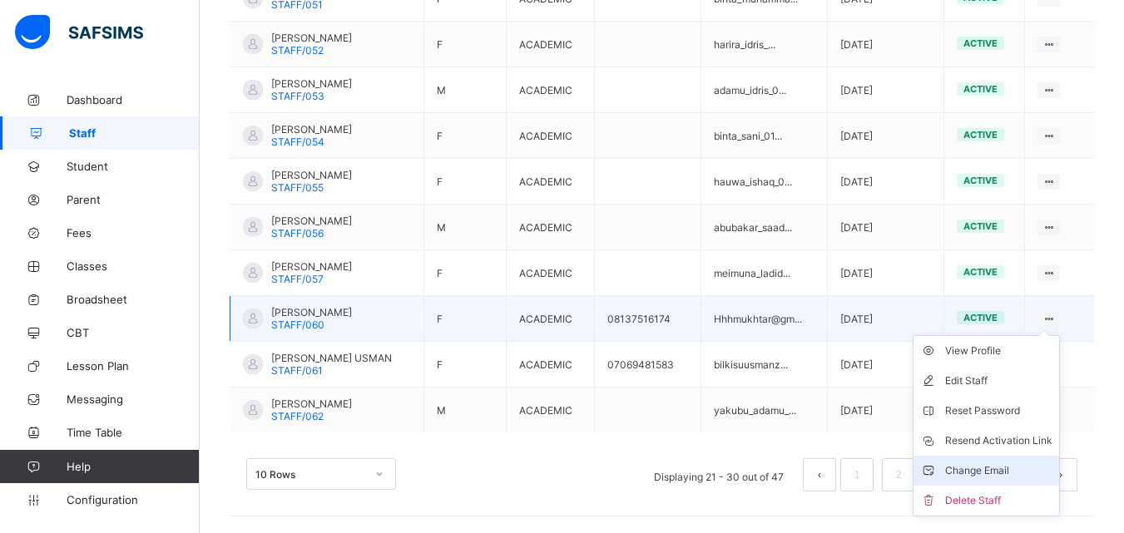
click at [1015, 468] on div "Change Email" at bounding box center [998, 471] width 107 height 17
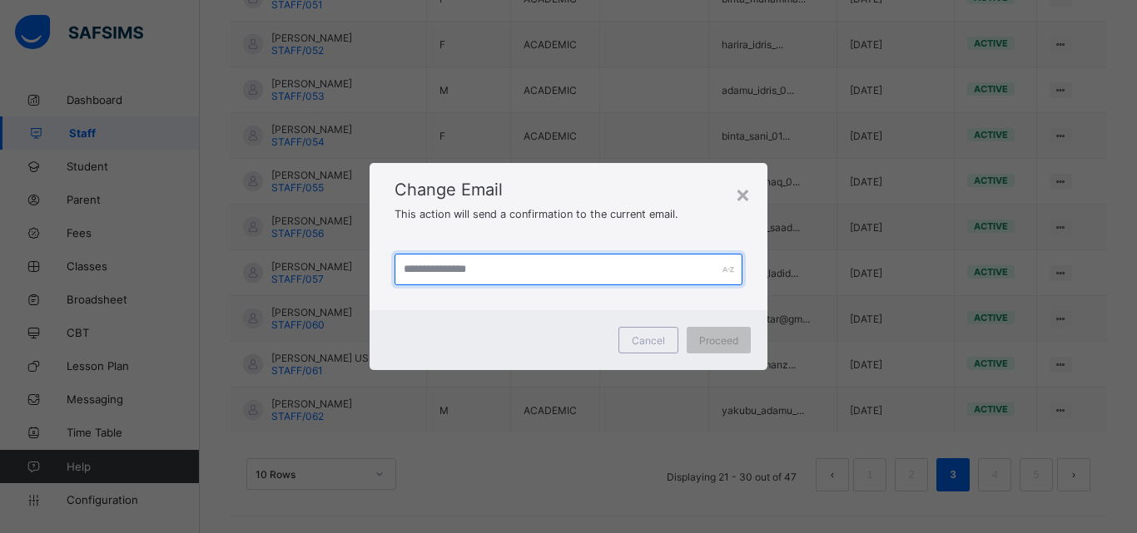
click at [504, 270] on input "text" at bounding box center [568, 270] width 348 height 32
type input "**********"
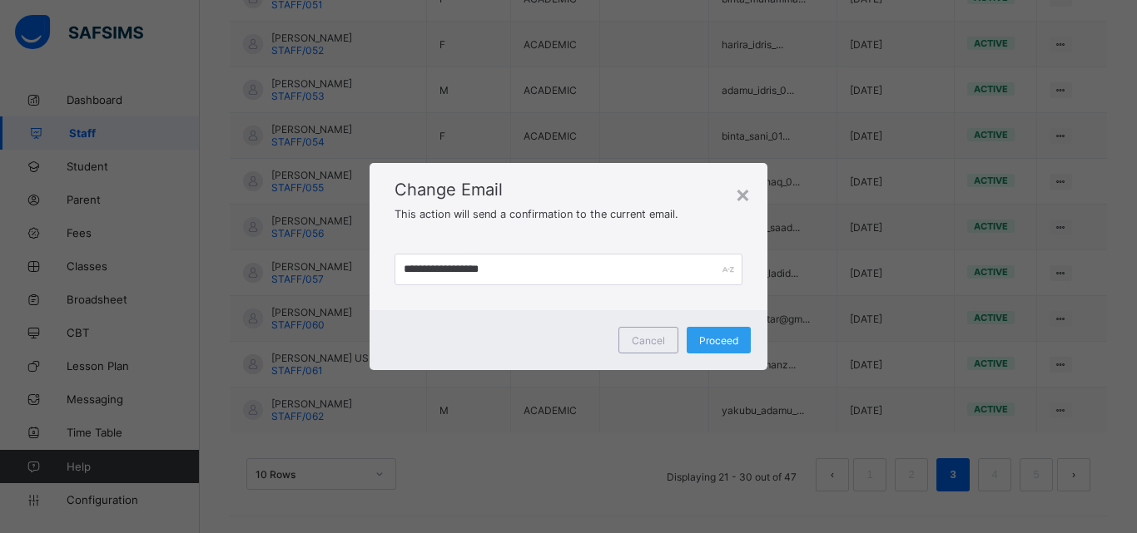
click at [718, 344] on span "Proceed" at bounding box center [718, 340] width 39 height 12
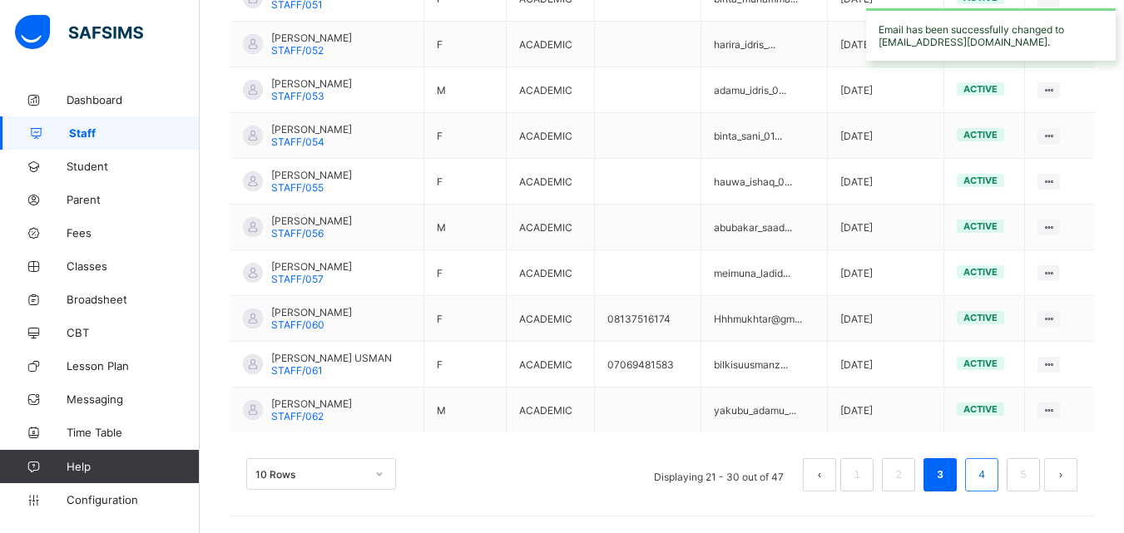
click at [989, 477] on link "4" at bounding box center [981, 475] width 16 height 22
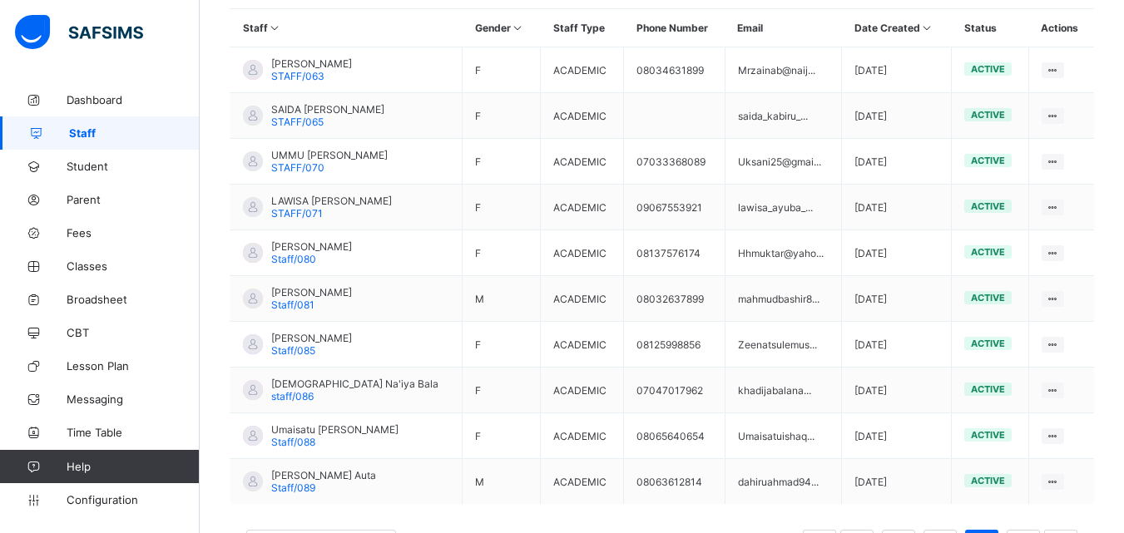
scroll to position [418, 0]
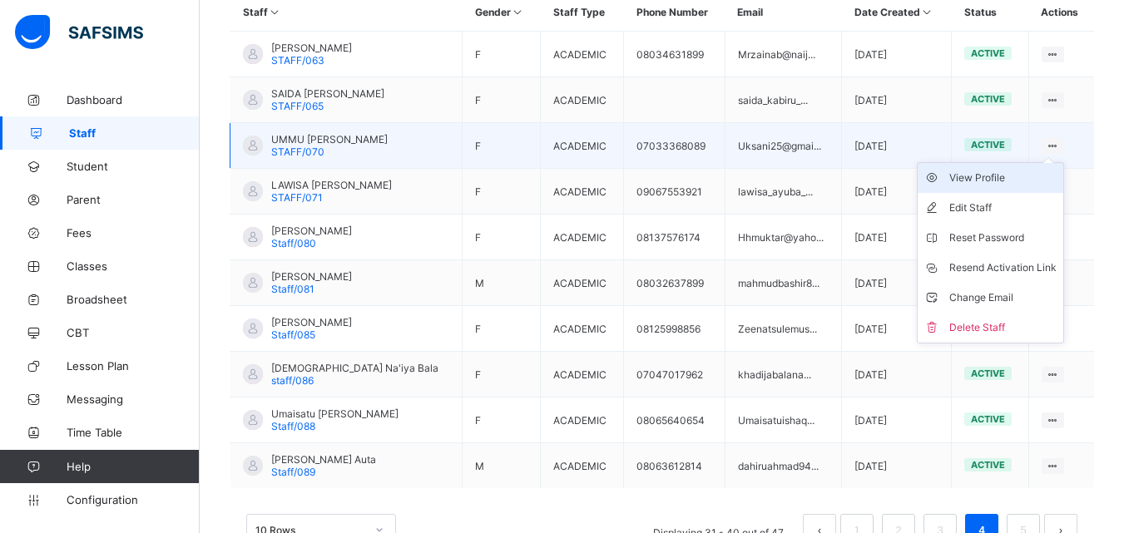
click at [1028, 176] on div "View Profile" at bounding box center [1002, 178] width 107 height 17
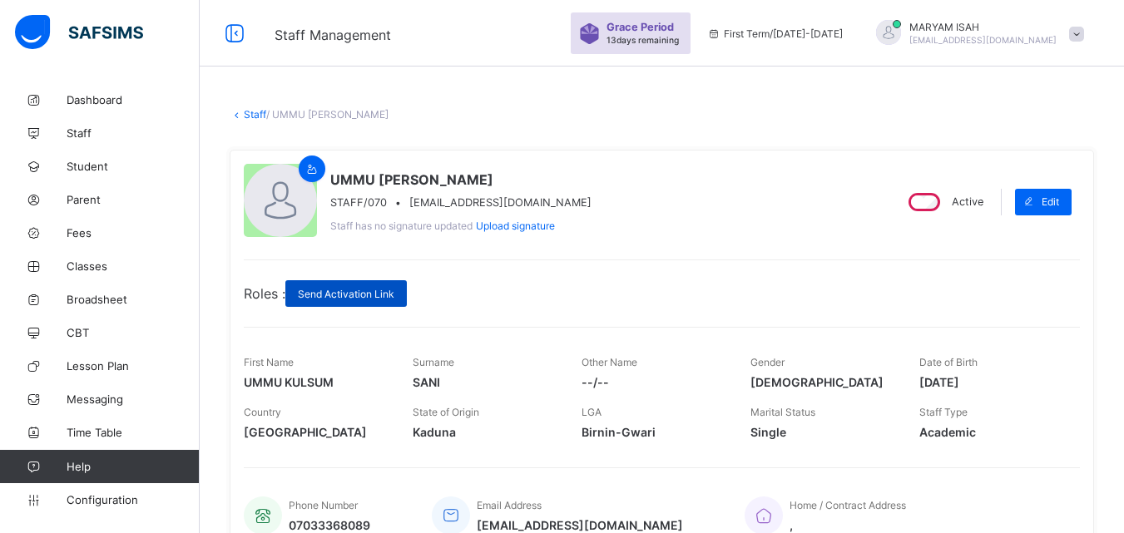
click at [362, 299] on span "Send Activation Link" at bounding box center [346, 294] width 97 height 12
click at [248, 115] on link "Staff" at bounding box center [255, 114] width 22 height 12
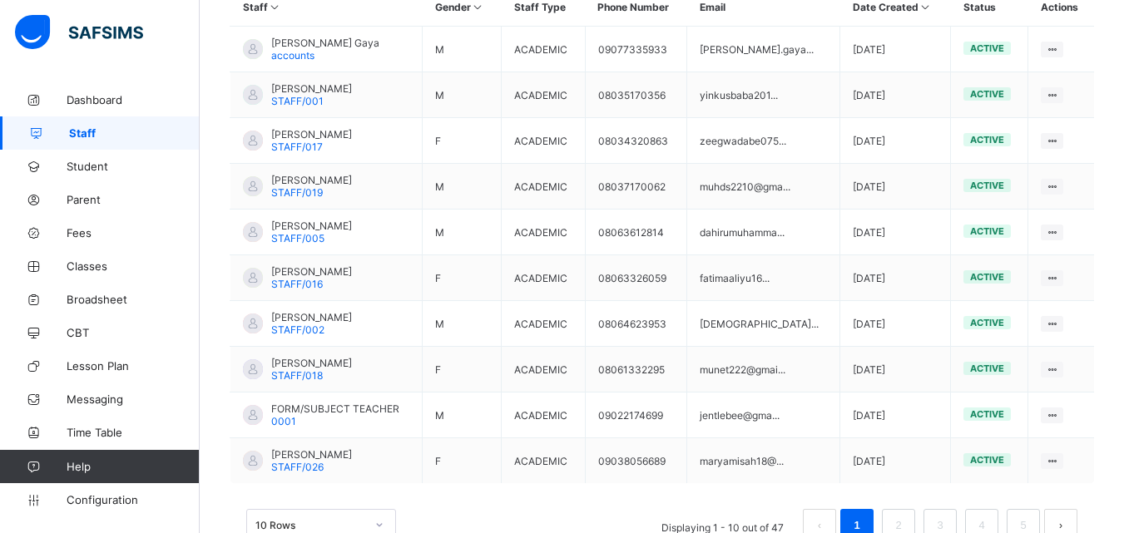
scroll to position [474, 0]
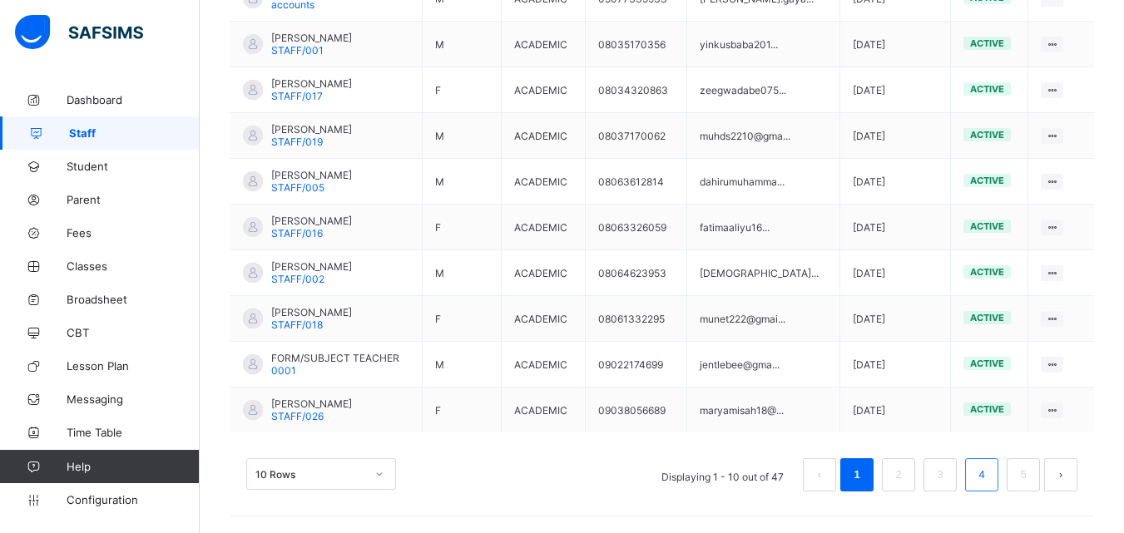
click at [983, 481] on li "4" at bounding box center [981, 474] width 33 height 33
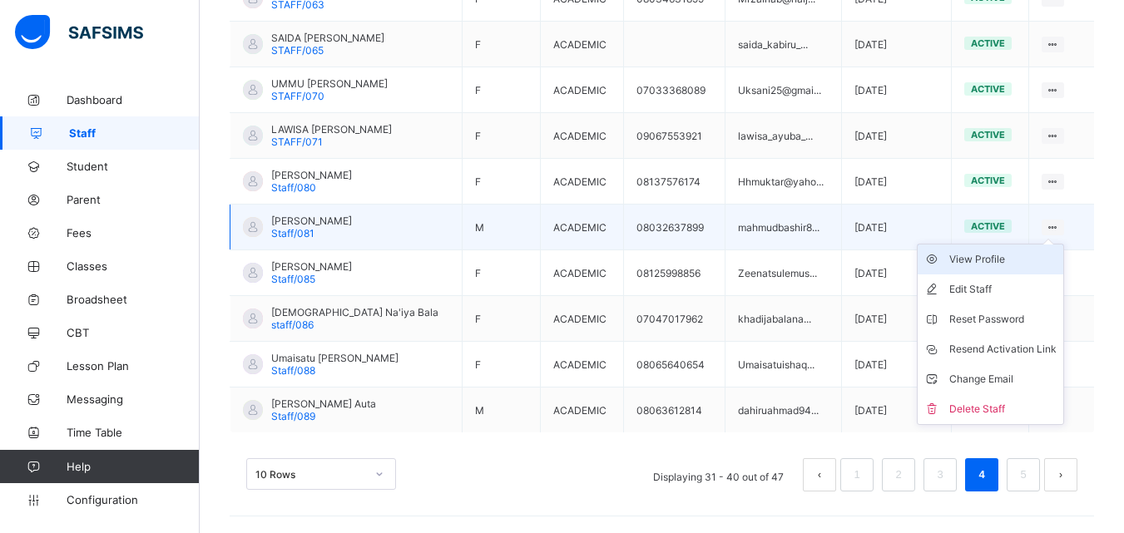
click at [1027, 268] on li "View Profile" at bounding box center [991, 260] width 146 height 30
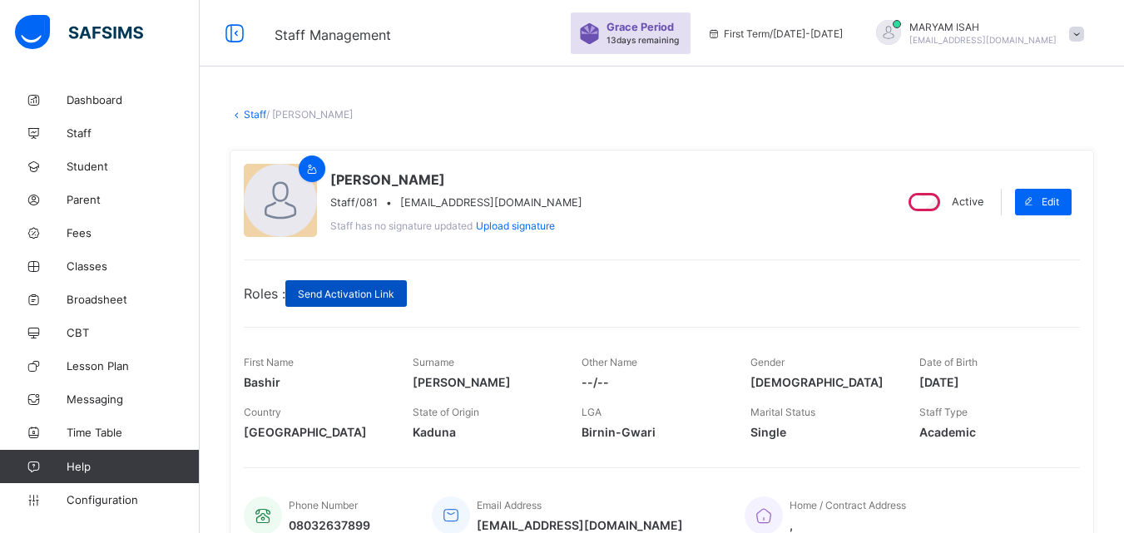
click at [370, 292] on span "Send Activation Link" at bounding box center [346, 294] width 97 height 12
click at [244, 116] on link "Staff" at bounding box center [255, 114] width 22 height 12
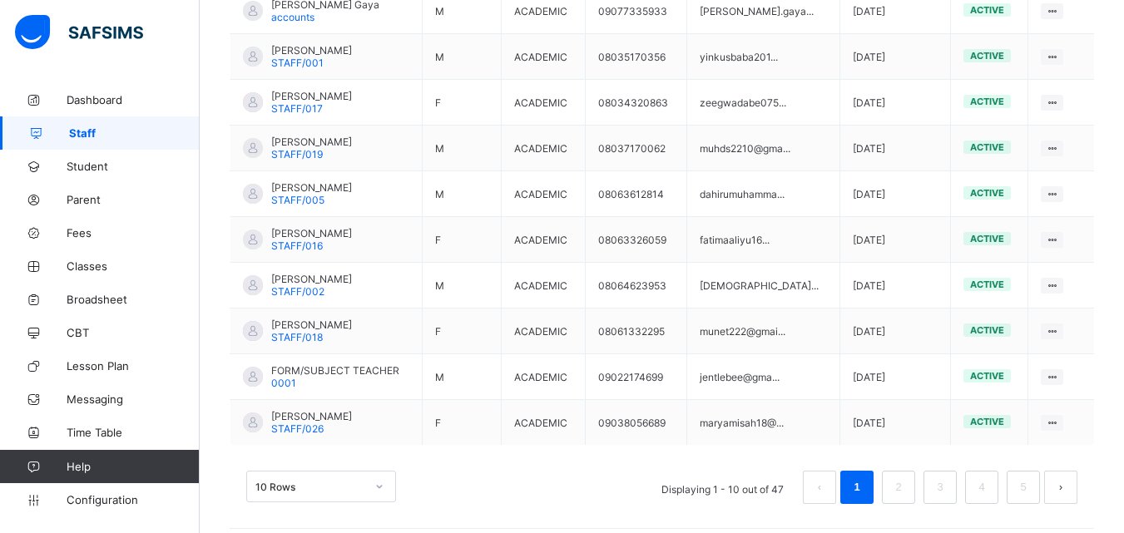
scroll to position [474, 0]
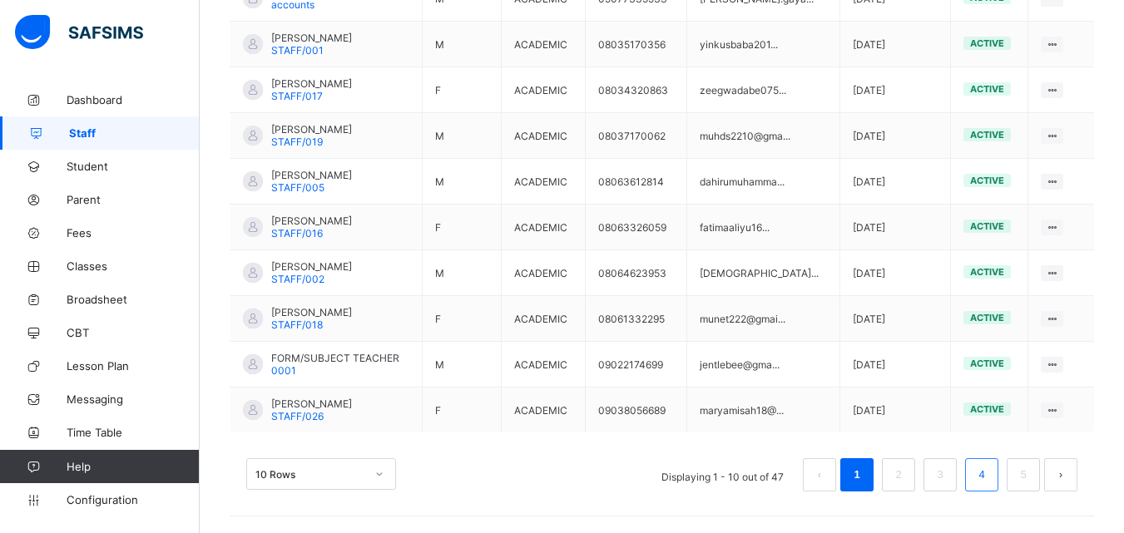
click at [989, 481] on link "4" at bounding box center [981, 475] width 16 height 22
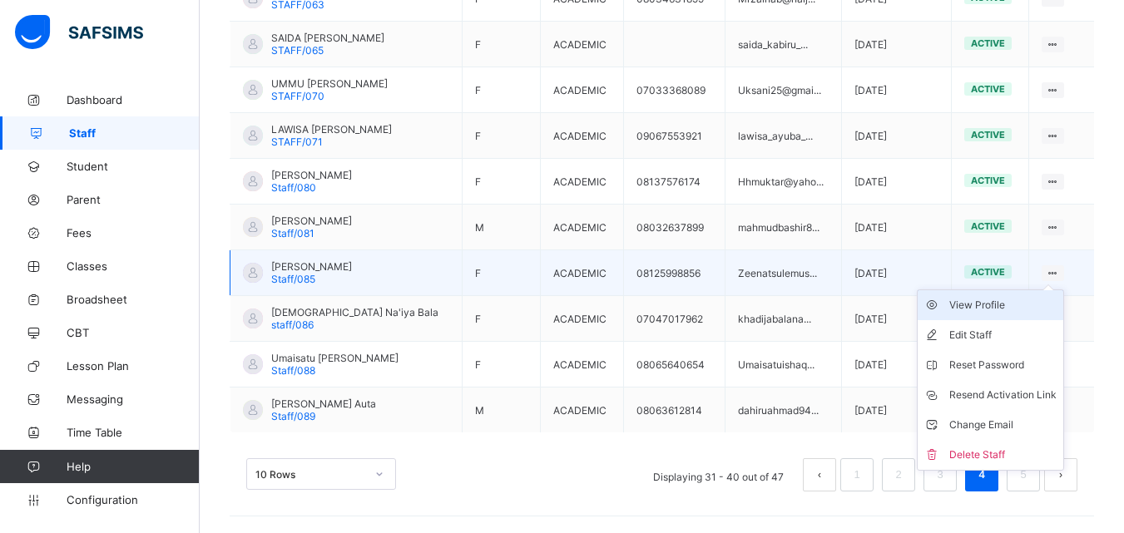
click at [1036, 304] on div "View Profile" at bounding box center [1002, 305] width 107 height 17
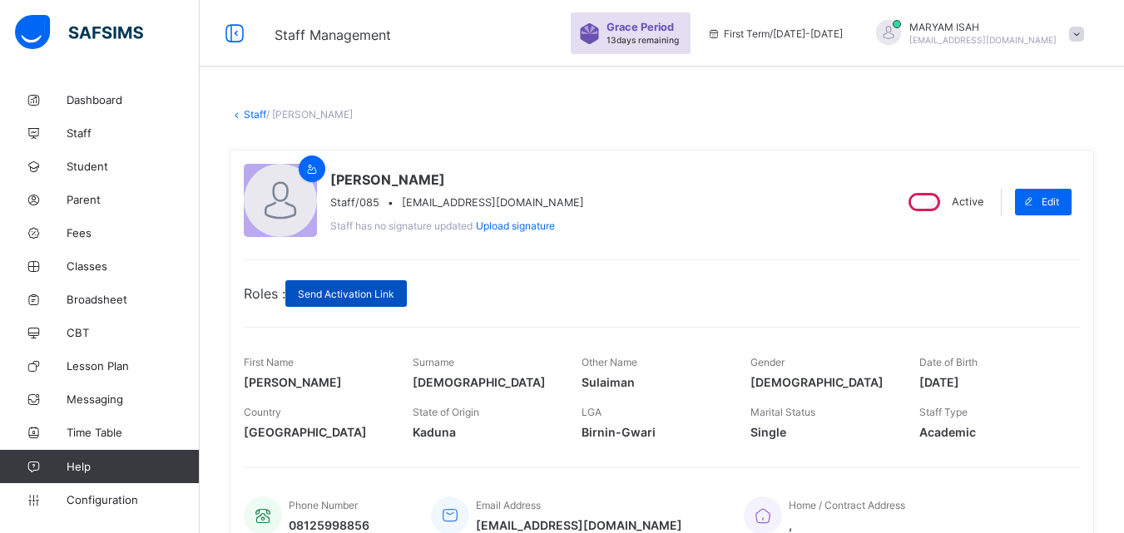
click at [326, 288] on span "Send Activation Link" at bounding box center [346, 294] width 97 height 12
click at [249, 118] on link "Staff" at bounding box center [255, 114] width 22 height 12
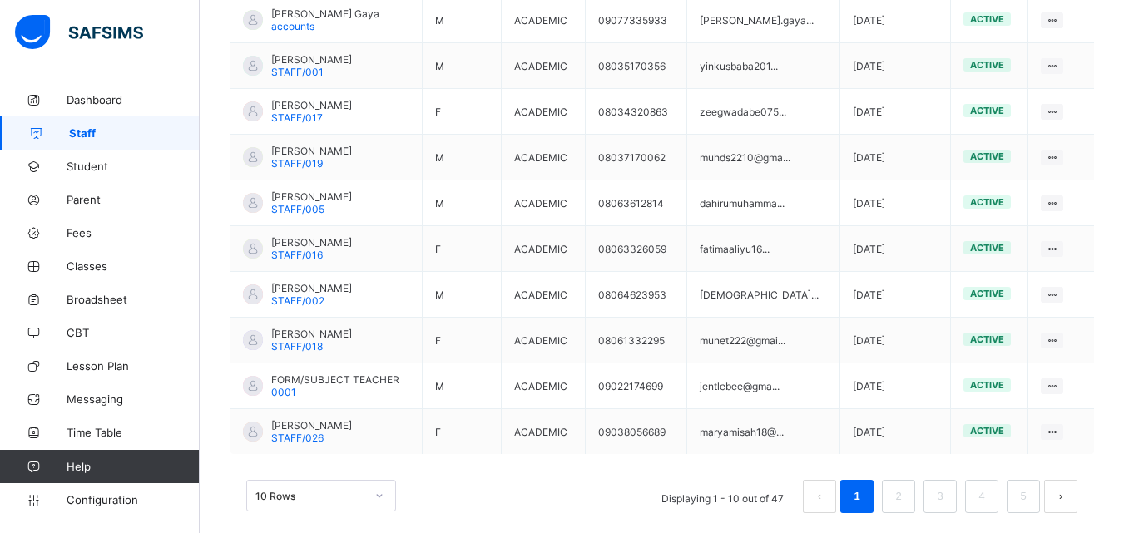
scroll to position [474, 0]
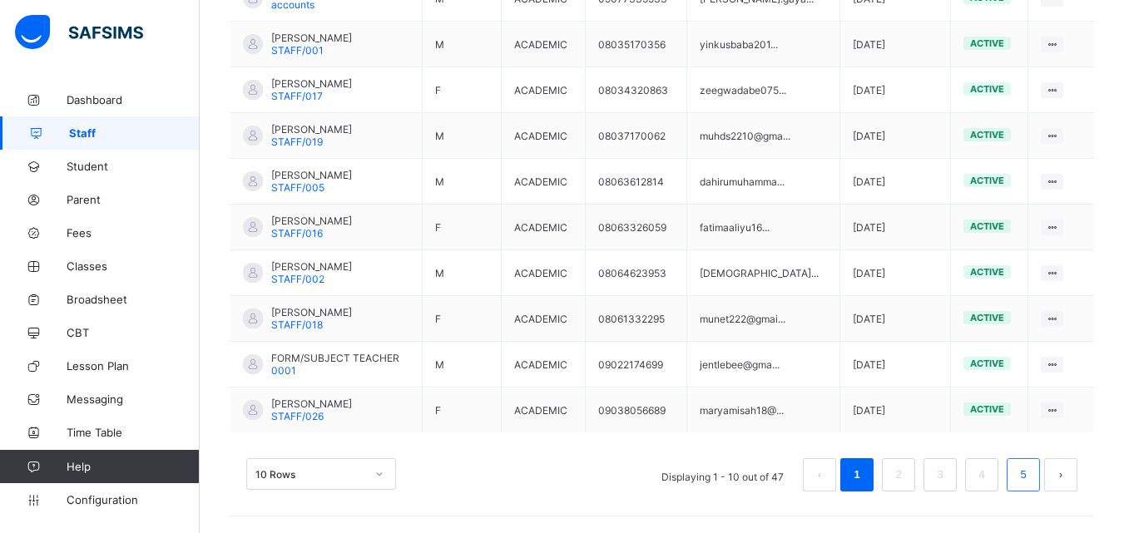
click at [1031, 466] on link "5" at bounding box center [1023, 475] width 16 height 22
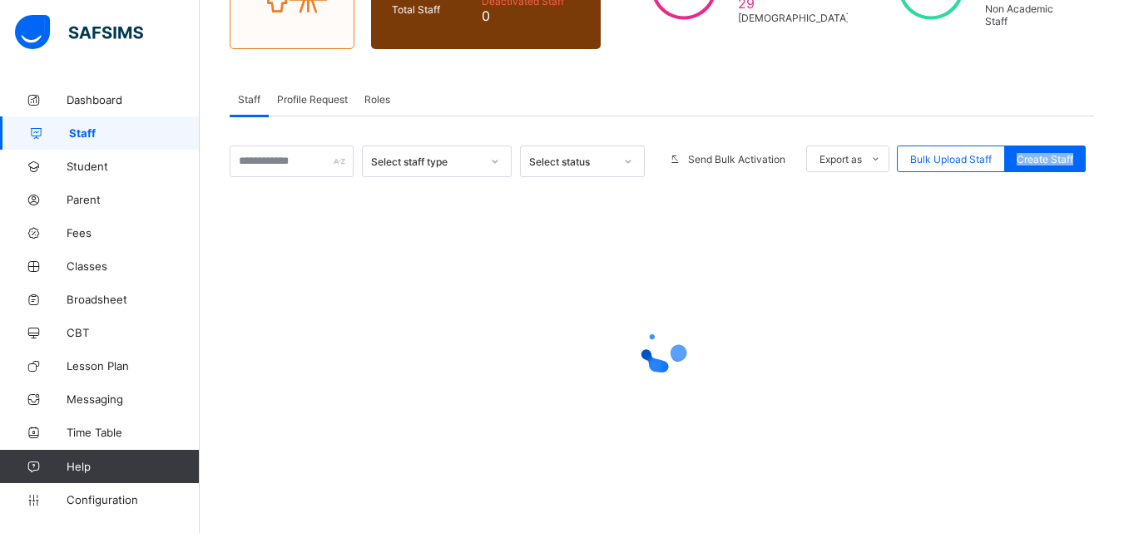
scroll to position [337, 0]
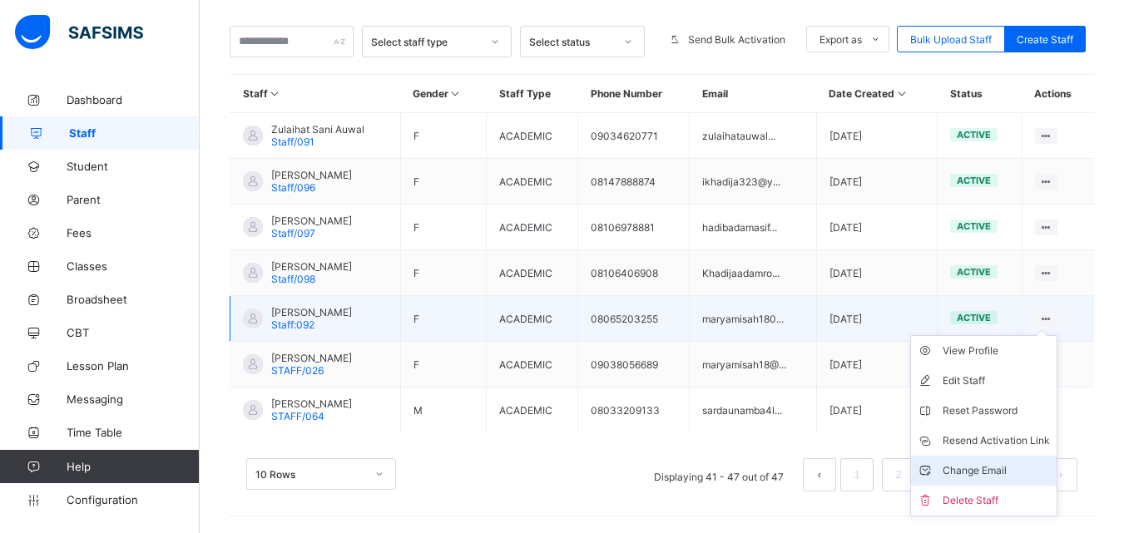
click at [1017, 463] on div "Change Email" at bounding box center [996, 471] width 107 height 17
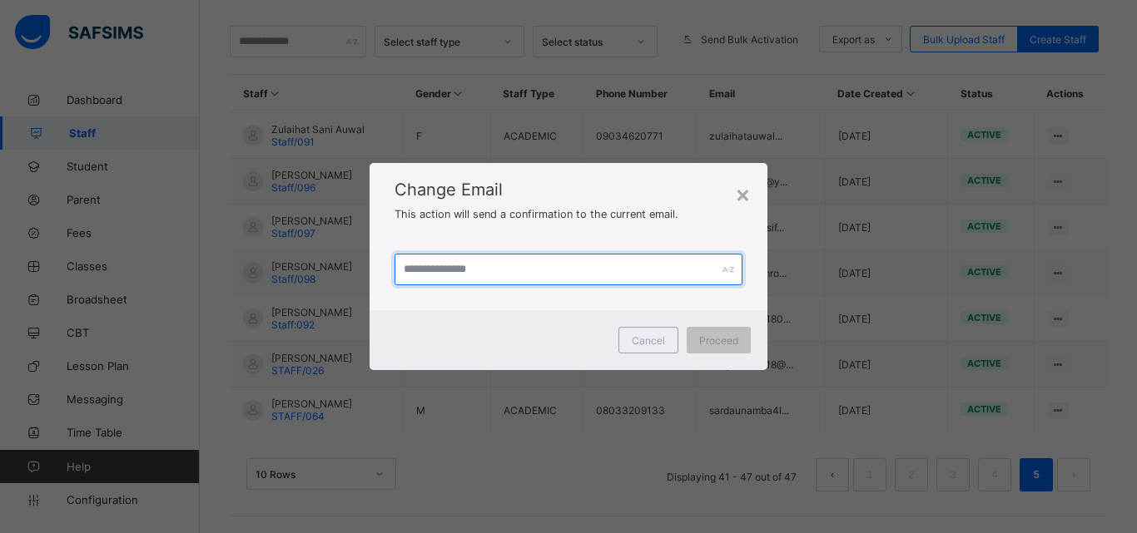
click at [610, 265] on input "text" at bounding box center [568, 270] width 348 height 32
type input "**********"
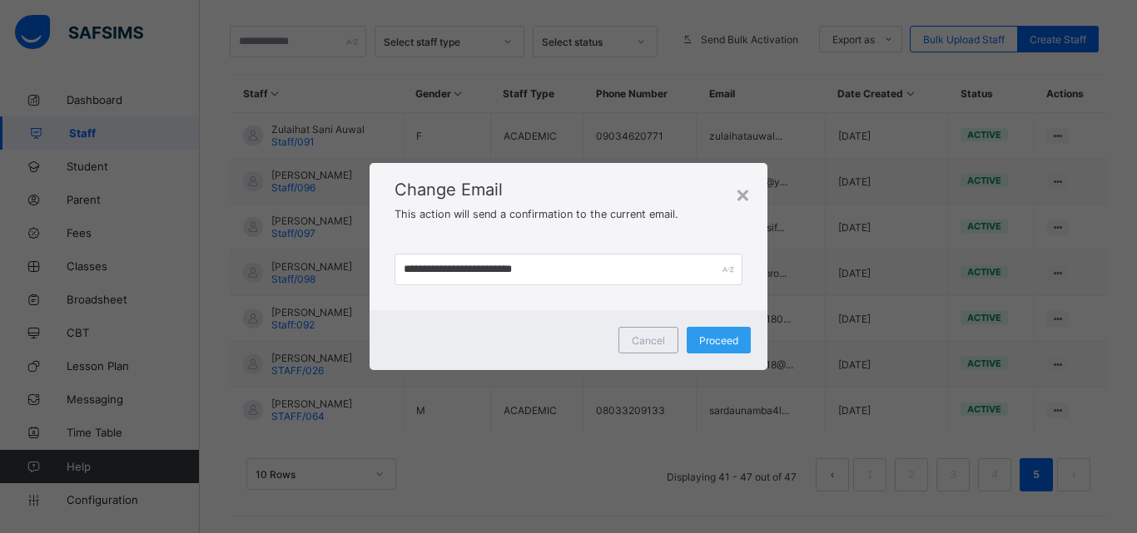
click at [721, 340] on span "Proceed" at bounding box center [718, 340] width 39 height 12
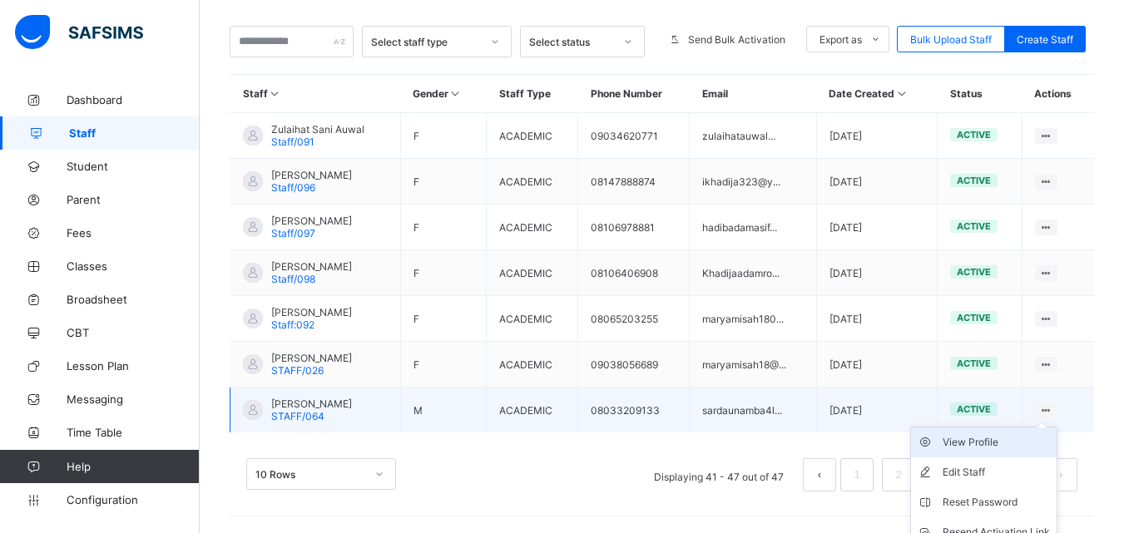
click at [988, 453] on li "View Profile" at bounding box center [984, 443] width 146 height 30
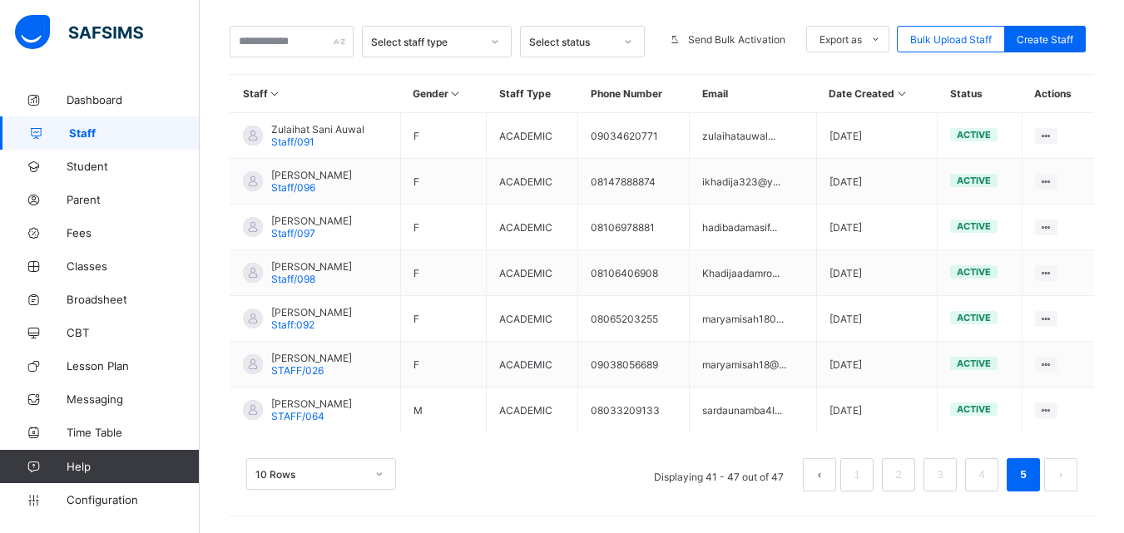
click at [988, 453] on div "Staff 47 Total Staff Active Staff 47 Deactivated Staff 0 18 [DEMOGRAPHIC_DATA] …" at bounding box center [662, 98] width 924 height 870
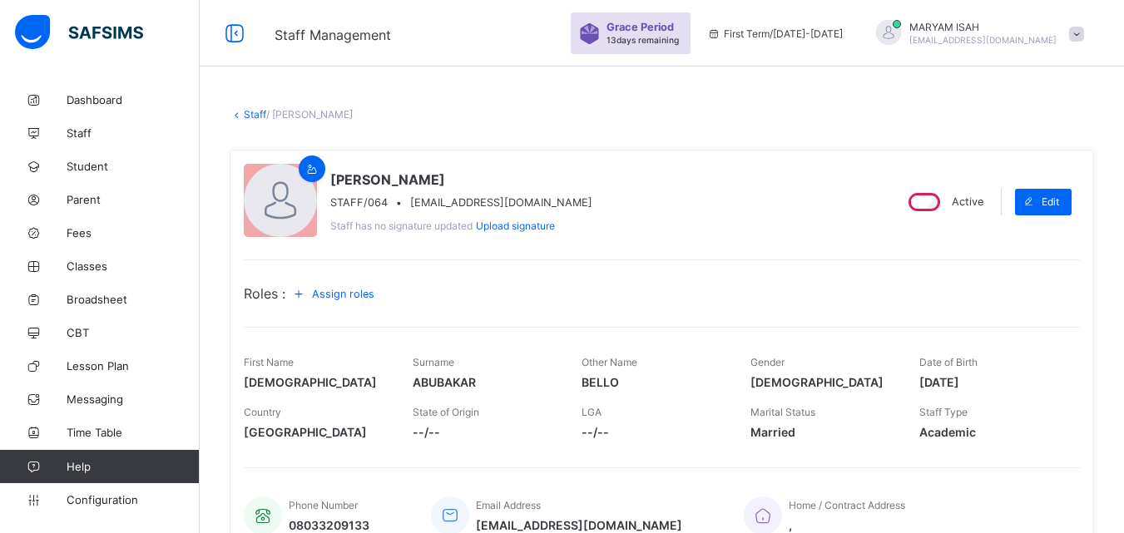
click at [351, 295] on span "Assign roles" at bounding box center [343, 294] width 62 height 12
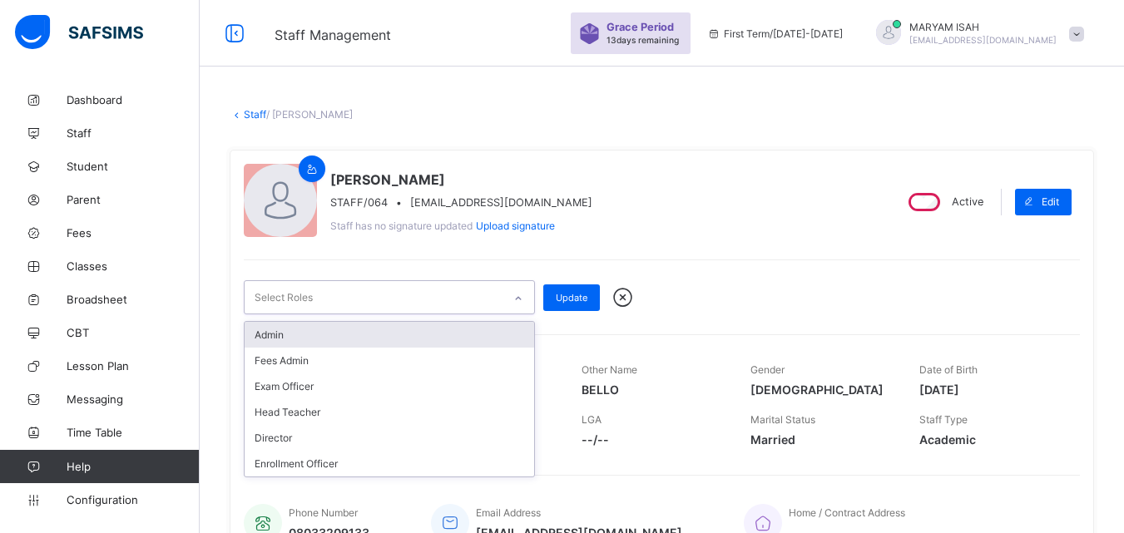
click at [351, 295] on div "Select Roles" at bounding box center [374, 297] width 258 height 32
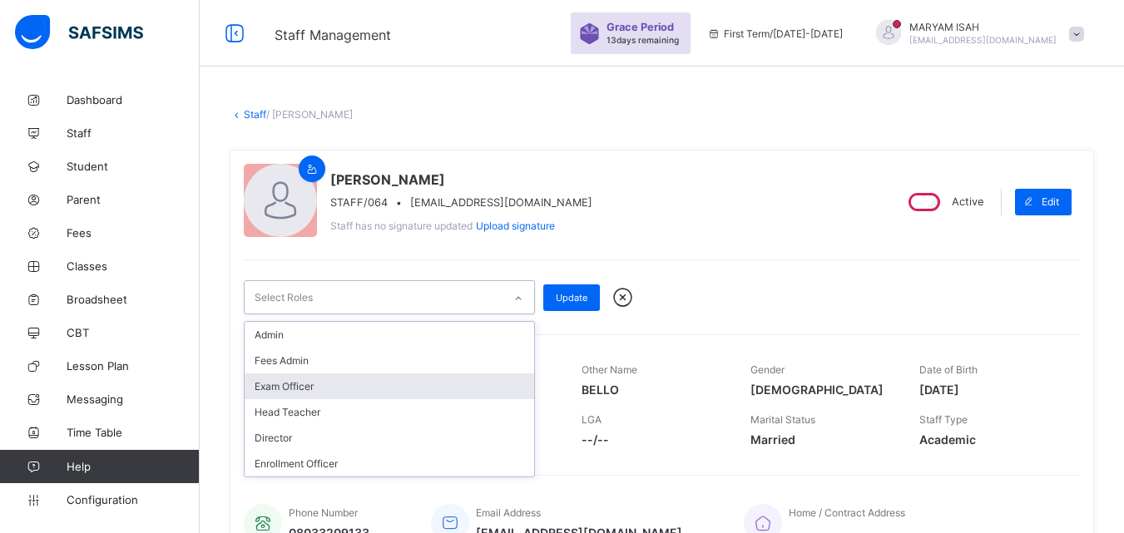
click at [338, 378] on div "Exam Officer" at bounding box center [390, 387] width 290 height 26
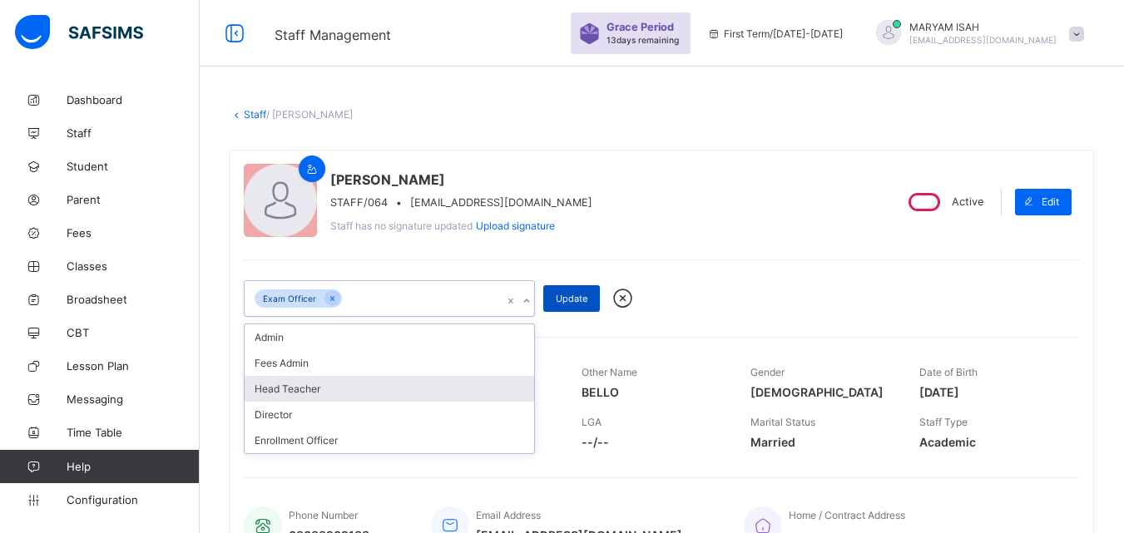
click at [564, 295] on span "Update" at bounding box center [572, 299] width 32 height 12
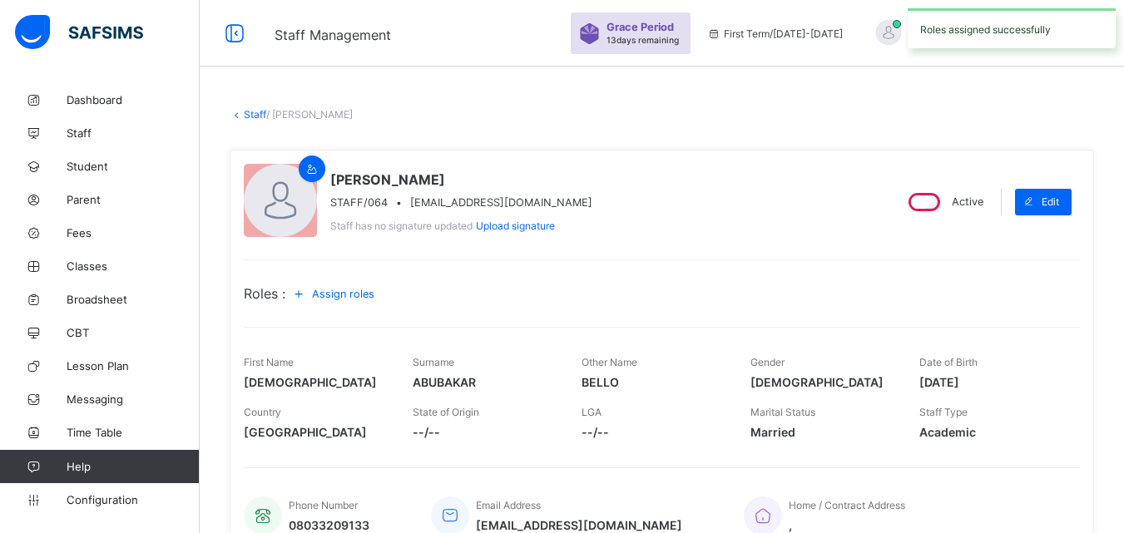
click at [251, 112] on link "Staff" at bounding box center [255, 114] width 22 height 12
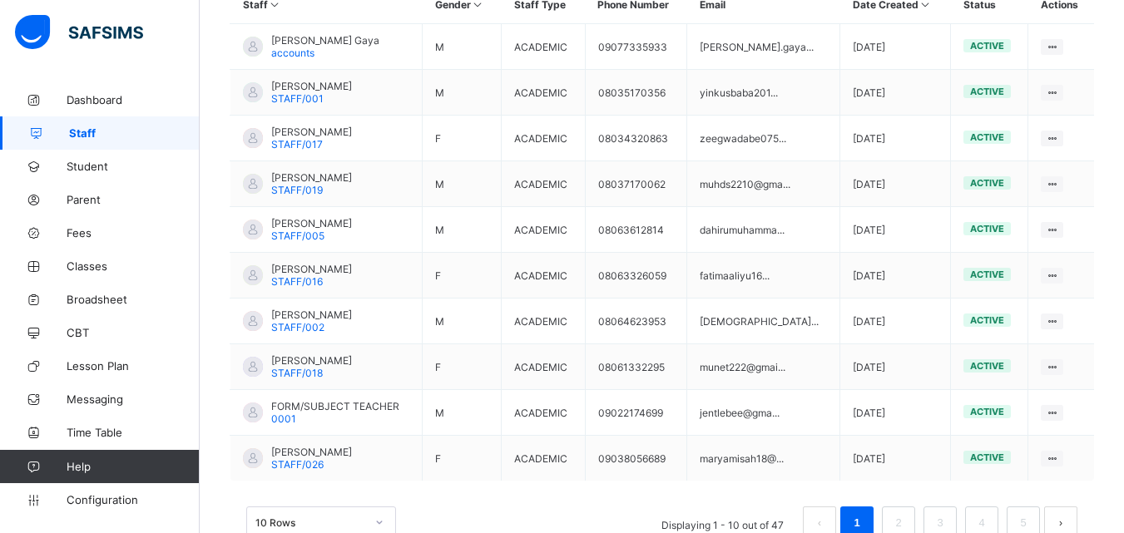
scroll to position [474, 0]
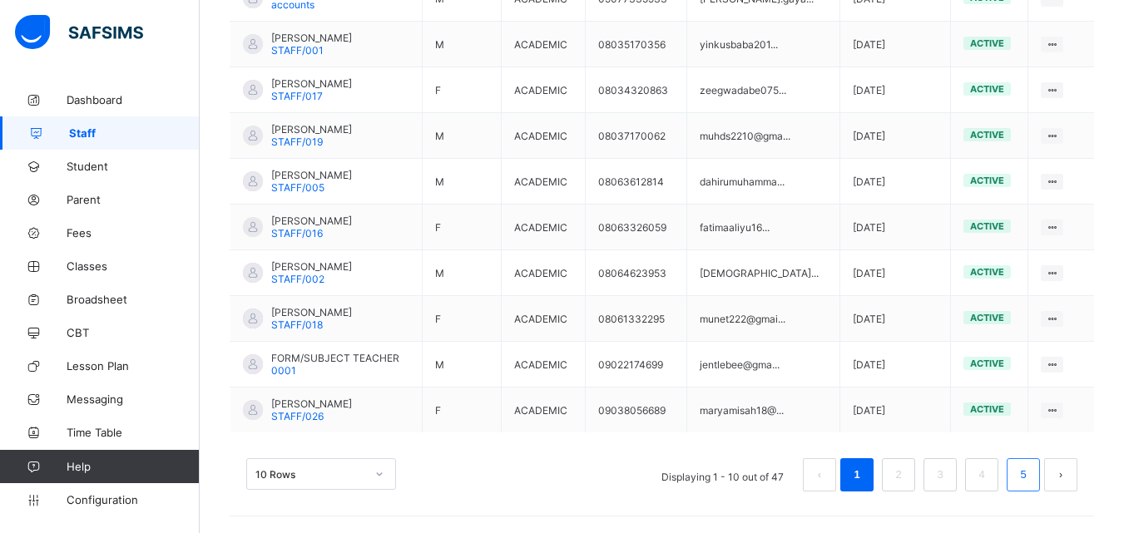
click at [1031, 478] on link "5" at bounding box center [1023, 475] width 16 height 22
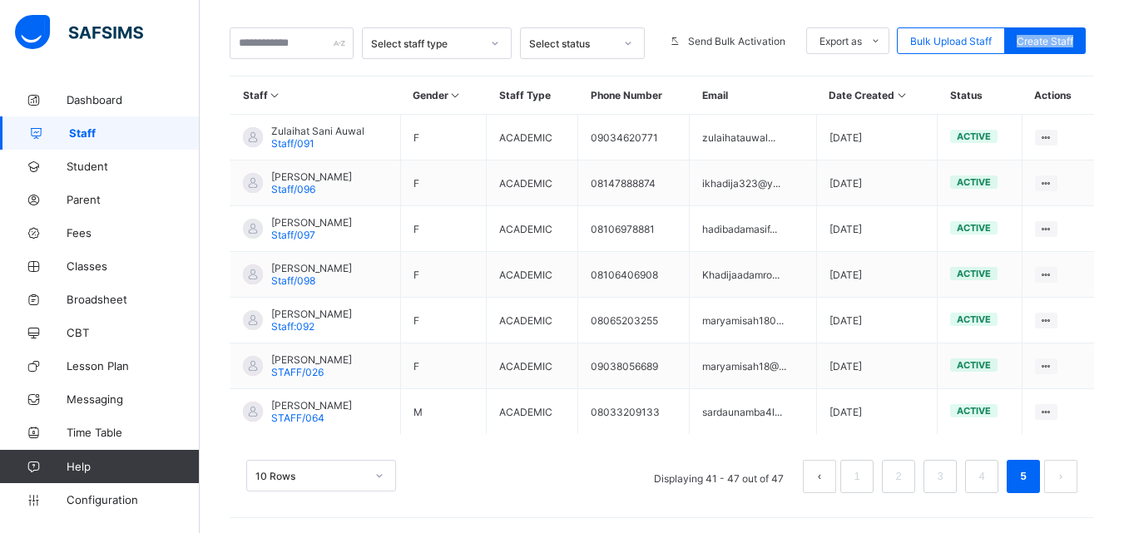
scroll to position [336, 0]
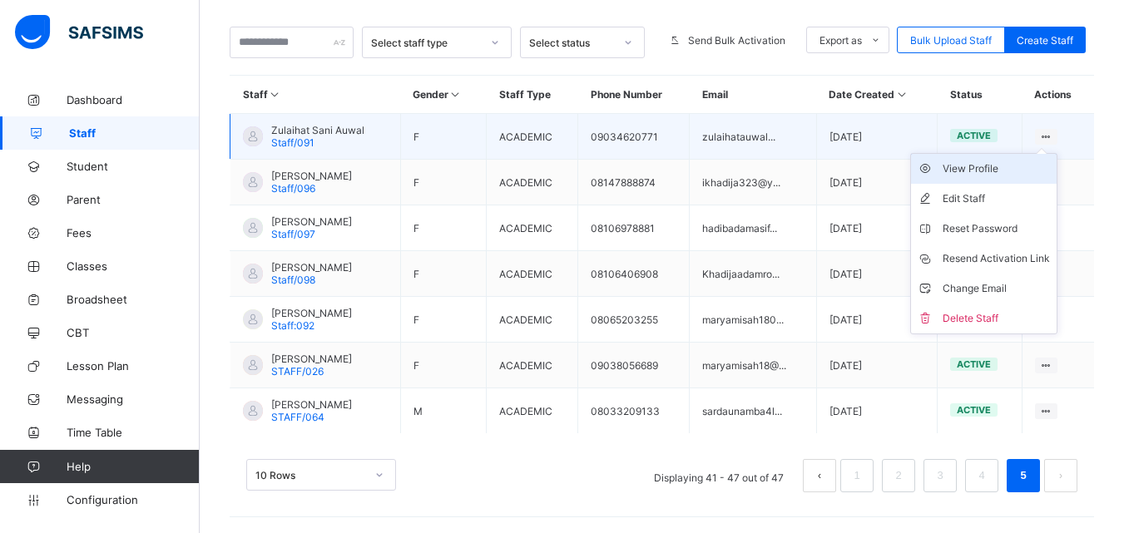
click at [1017, 164] on div "View Profile" at bounding box center [996, 169] width 107 height 17
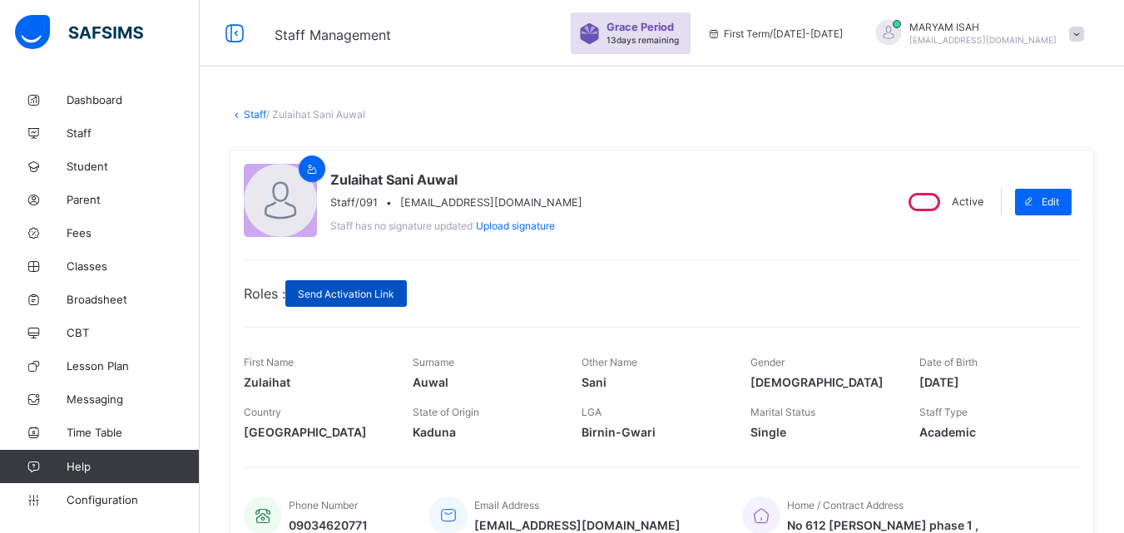
click at [338, 294] on span "Send Activation Link" at bounding box center [346, 294] width 97 height 12
click at [246, 113] on link "Staff" at bounding box center [255, 114] width 22 height 12
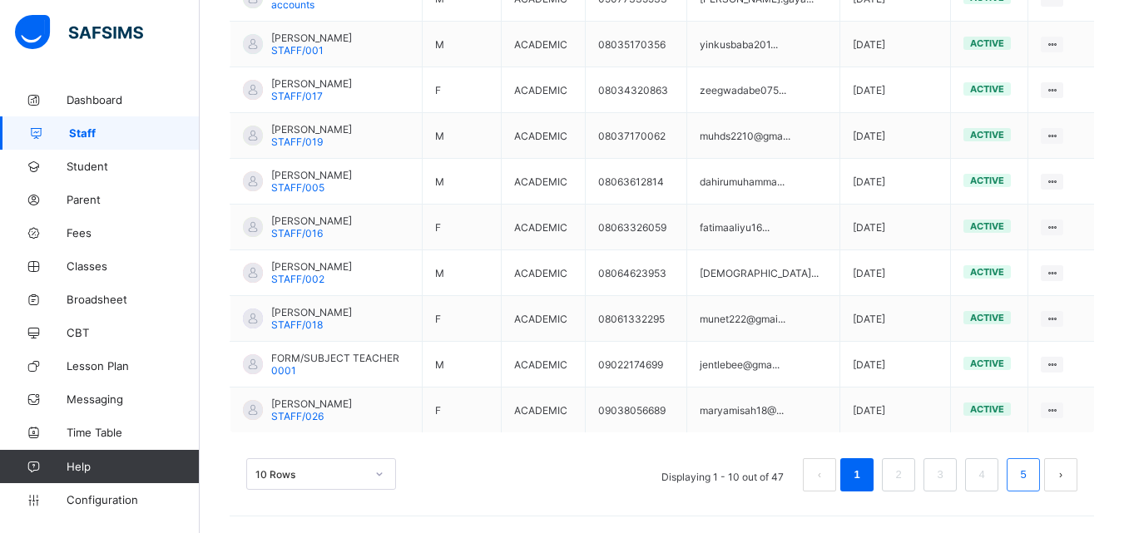
click at [1031, 483] on link "5" at bounding box center [1023, 475] width 16 height 22
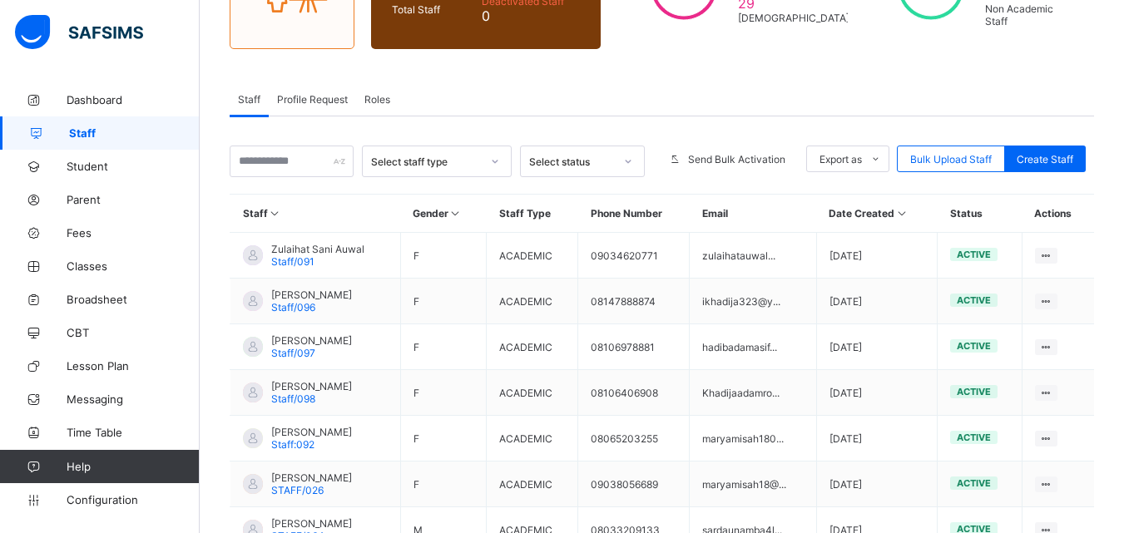
scroll to position [337, 0]
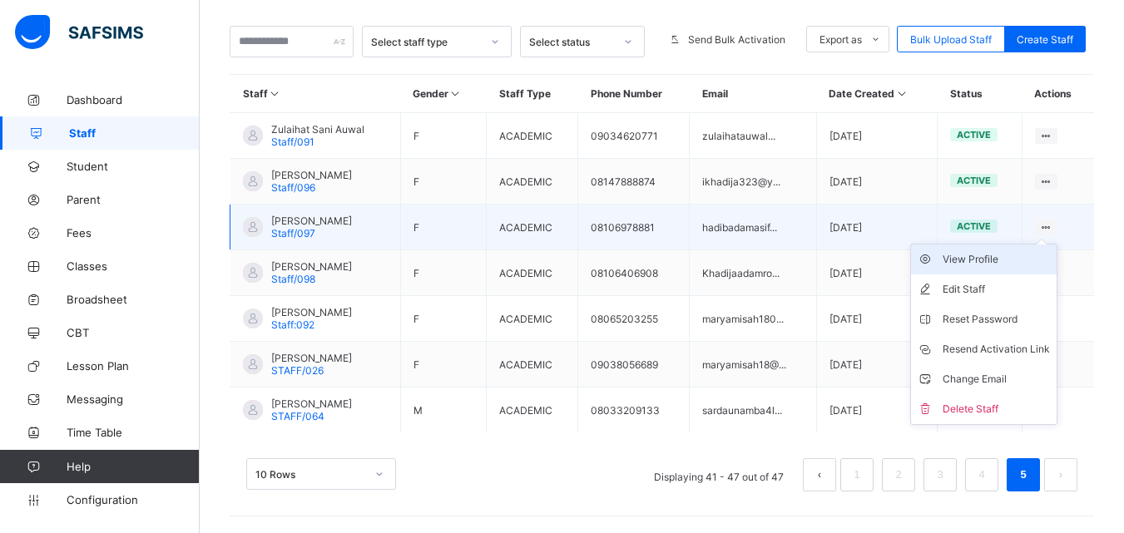
click at [1015, 257] on div "View Profile" at bounding box center [996, 259] width 107 height 17
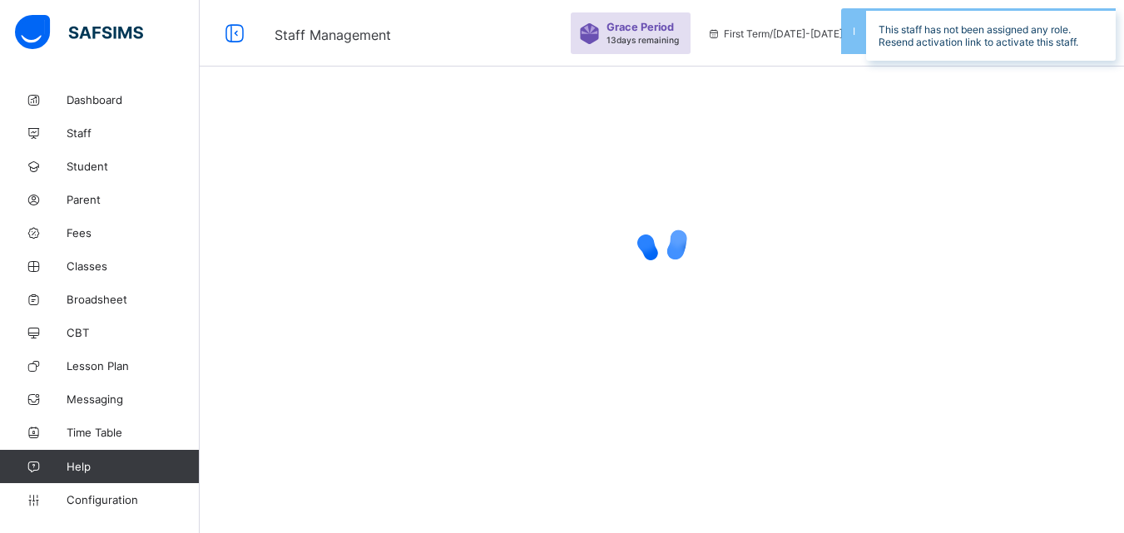
click at [1015, 257] on div at bounding box center [662, 241] width 924 height 67
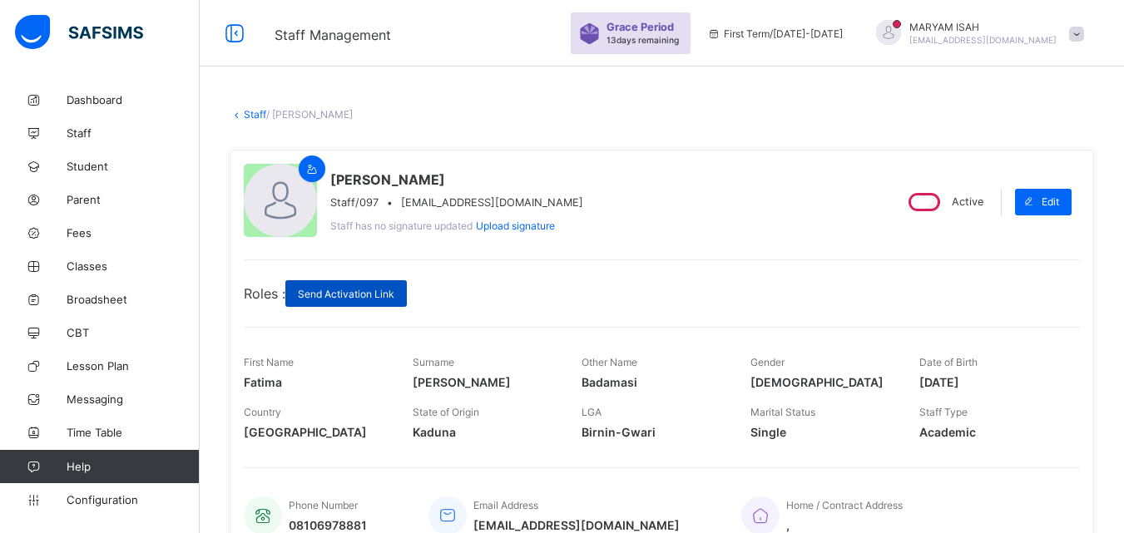
click at [379, 290] on span "Send Activation Link" at bounding box center [346, 294] width 97 height 12
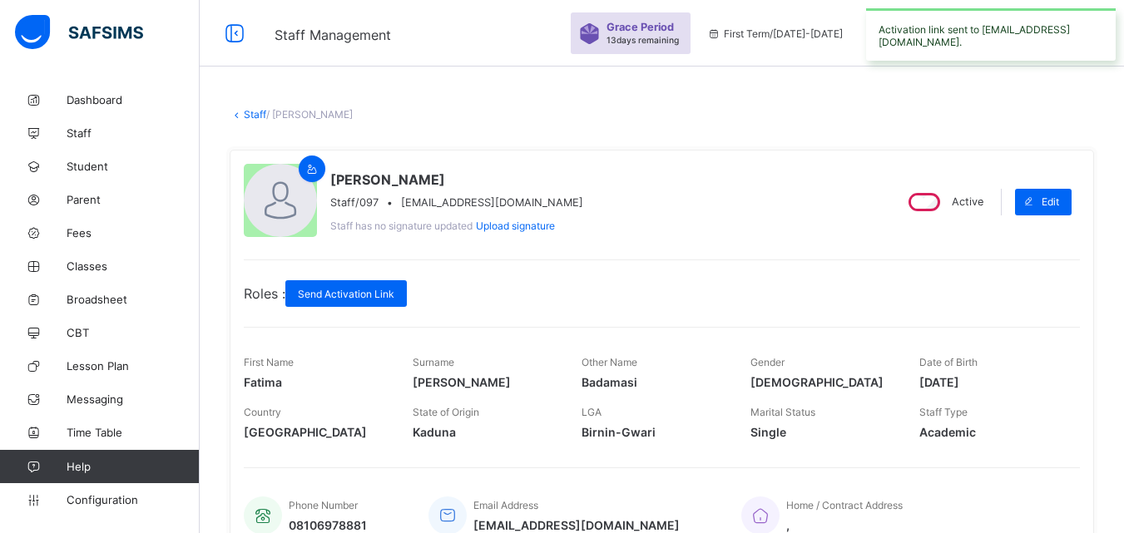
click at [244, 119] on link "Staff" at bounding box center [255, 114] width 22 height 12
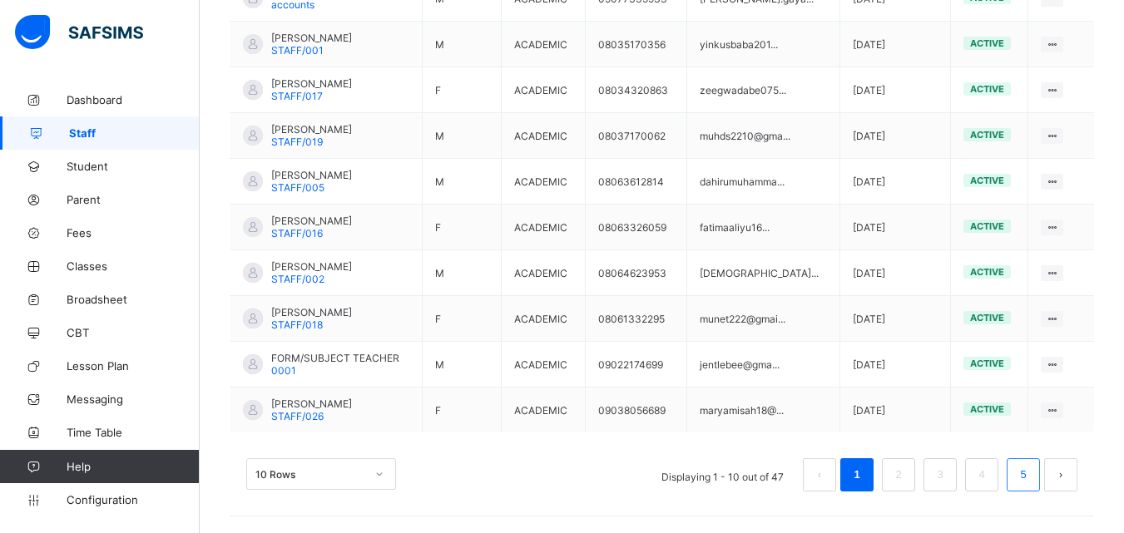
click at [1031, 477] on link "5" at bounding box center [1023, 475] width 16 height 22
